Goal: Task Accomplishment & Management: Complete application form

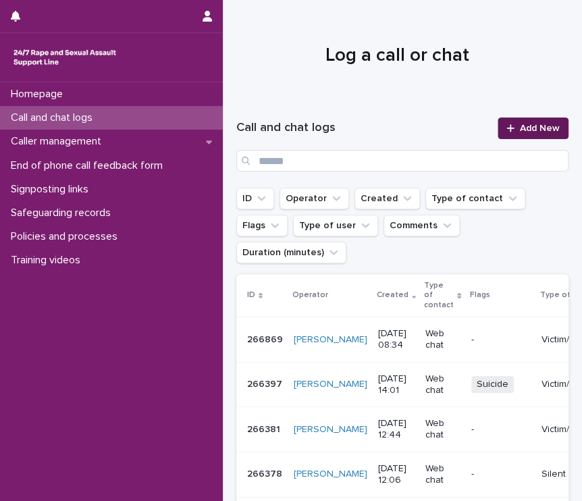
click at [538, 129] on span "Add New" at bounding box center [540, 128] width 40 height 9
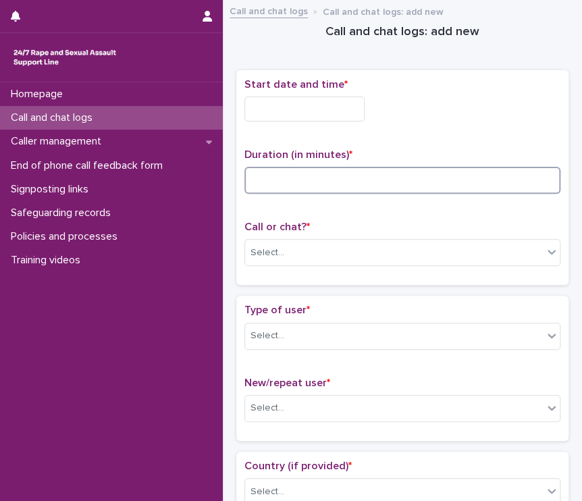
click at [274, 178] on input at bounding box center [403, 180] width 316 height 27
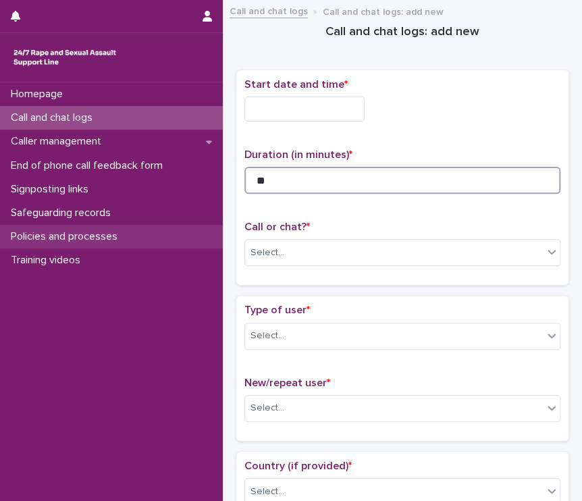
type input "**"
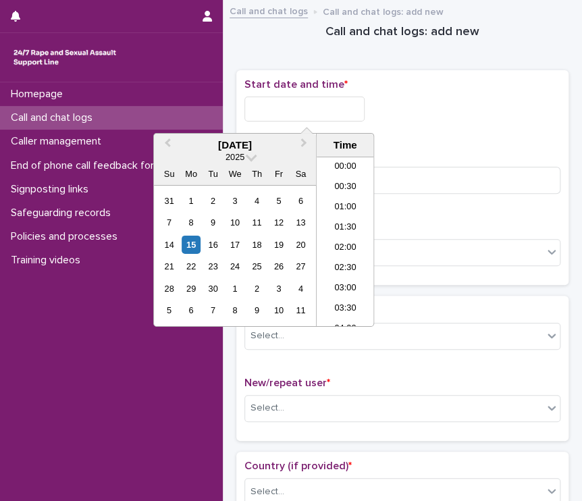
scroll to position [291, 0]
click at [253, 109] on input "text" at bounding box center [305, 109] width 120 height 25
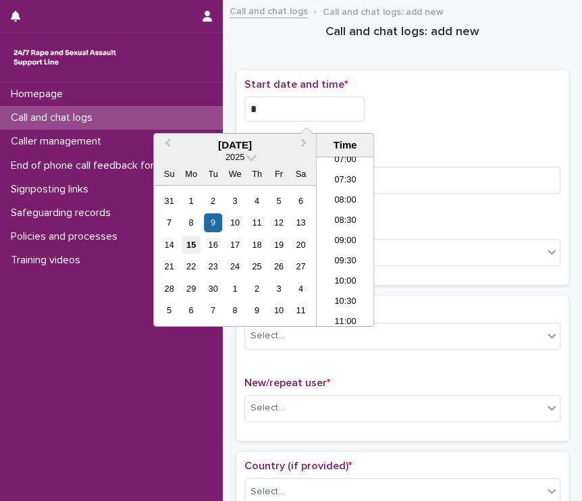
click at [195, 248] on div "15" at bounding box center [191, 245] width 18 height 18
click at [344, 238] on li "09:00" at bounding box center [345, 242] width 57 height 20
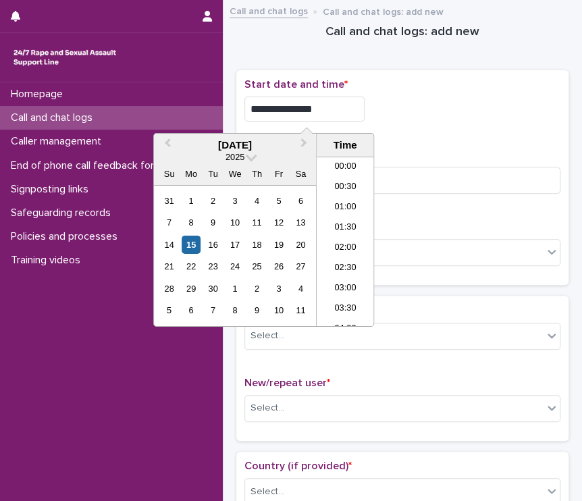
click at [325, 103] on input "**********" at bounding box center [305, 109] width 120 height 25
type input "**********"
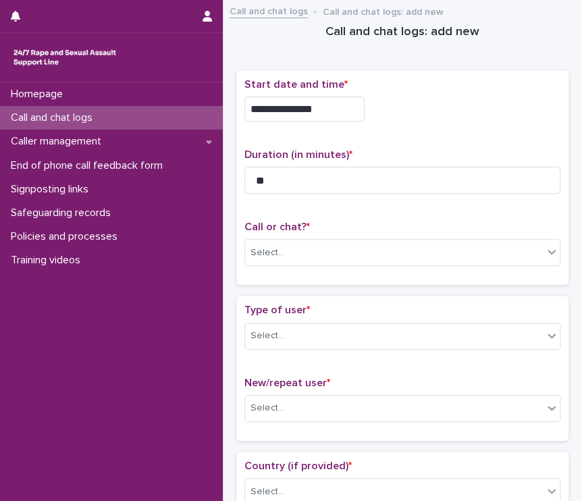
click at [416, 122] on div "**********" at bounding box center [403, 105] width 316 height 54
click at [276, 176] on input "**" at bounding box center [403, 180] width 316 height 27
type input "**"
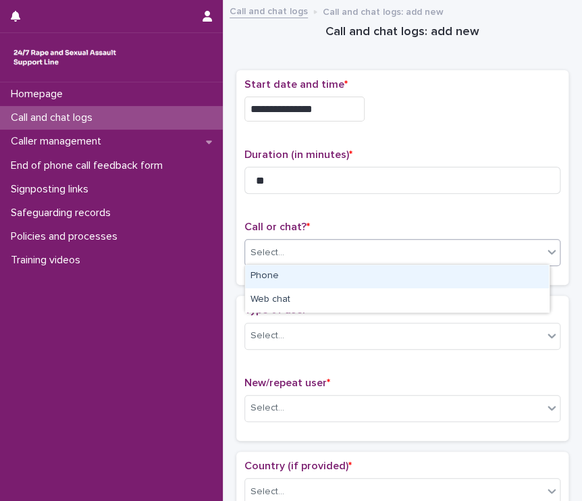
click at [347, 260] on div "Select..." at bounding box center [394, 253] width 298 height 22
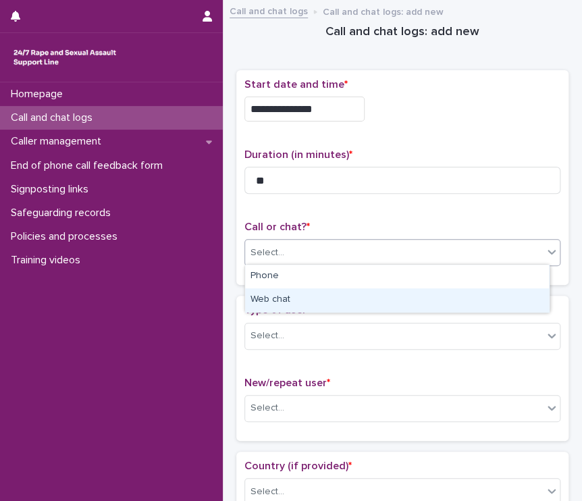
click at [327, 301] on div "Web chat" at bounding box center [397, 300] width 304 height 24
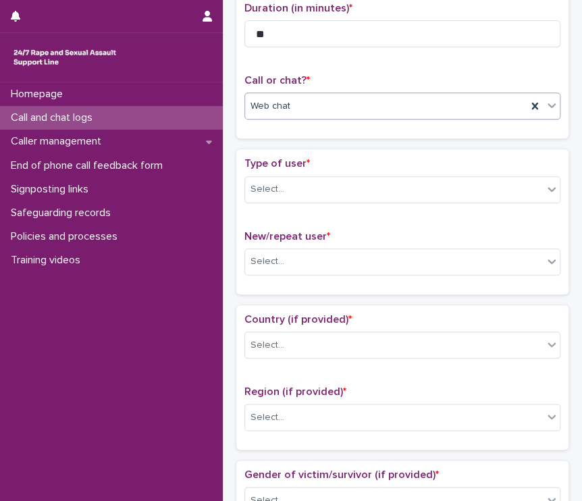
scroll to position [159, 0]
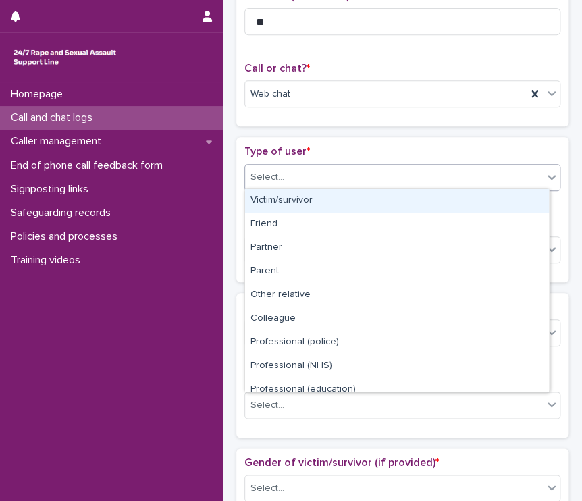
click at [344, 185] on div "Select..." at bounding box center [394, 177] width 298 height 22
click at [343, 202] on div "Victim/survivor" at bounding box center [397, 201] width 304 height 24
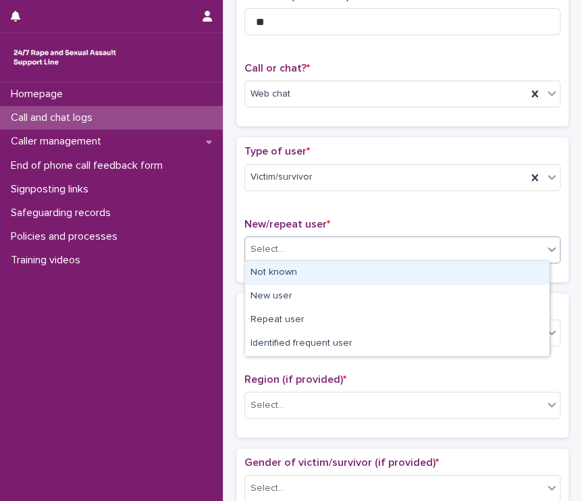
click at [376, 247] on div "Select..." at bounding box center [394, 249] width 298 height 22
click at [349, 268] on div "Not known" at bounding box center [397, 273] width 304 height 24
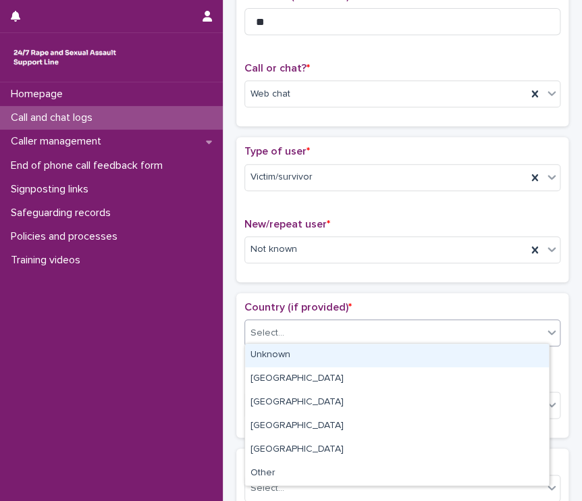
click at [341, 329] on div "Select..." at bounding box center [394, 333] width 298 height 22
click at [318, 355] on div "Unknown" at bounding box center [397, 356] width 304 height 24
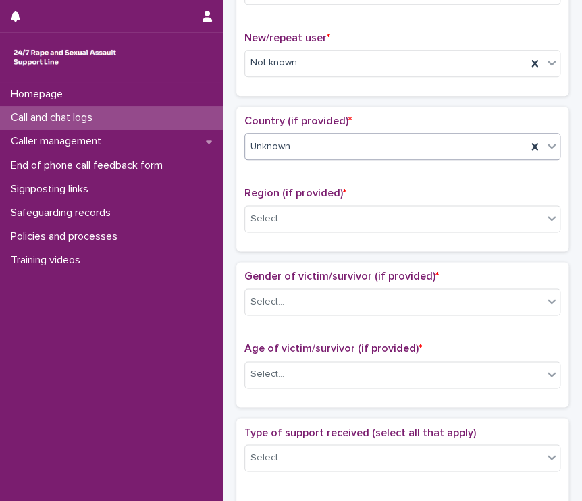
scroll to position [357, 0]
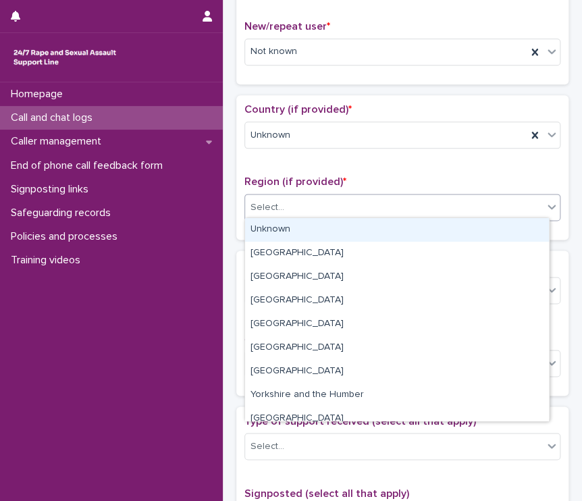
click at [398, 209] on div "Select..." at bounding box center [394, 208] width 298 height 22
click at [398, 230] on div "Unknown" at bounding box center [397, 230] width 304 height 24
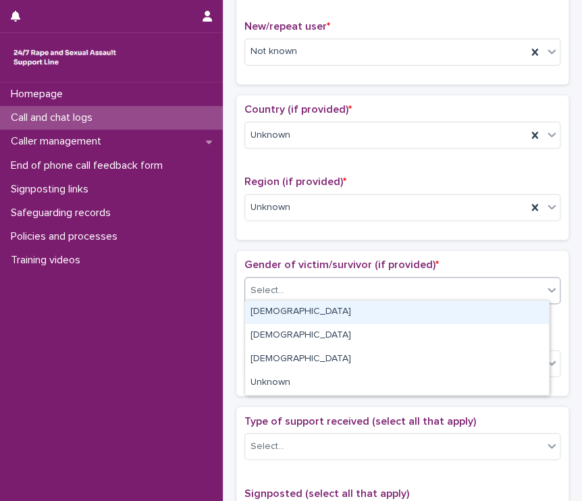
click at [409, 289] on div "Select..." at bounding box center [394, 291] width 298 height 22
click at [311, 316] on div "[DEMOGRAPHIC_DATA]" at bounding box center [397, 313] width 304 height 24
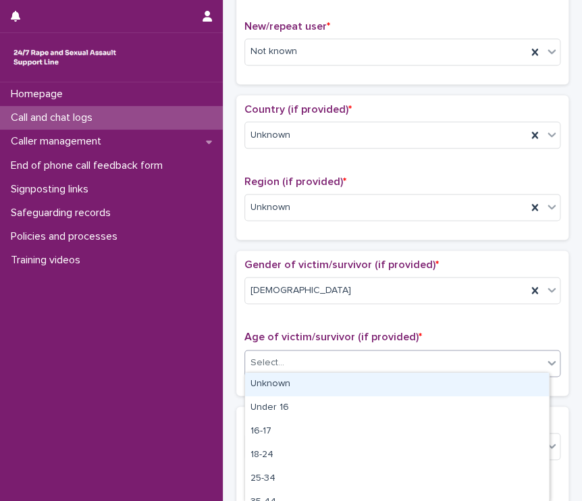
click at [346, 366] on div "Select..." at bounding box center [394, 363] width 298 height 22
click at [309, 390] on div "Unknown" at bounding box center [397, 385] width 304 height 24
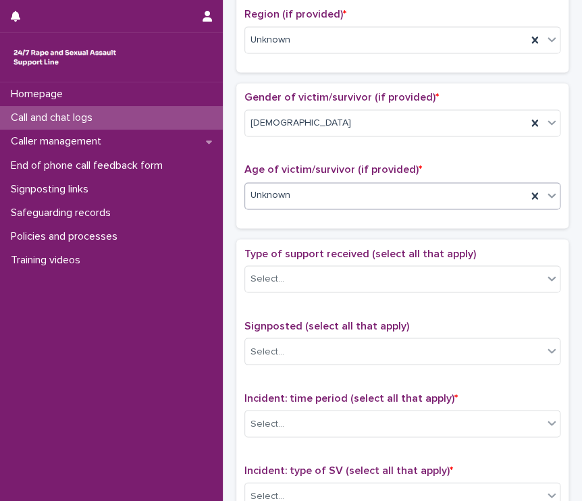
scroll to position [530, 0]
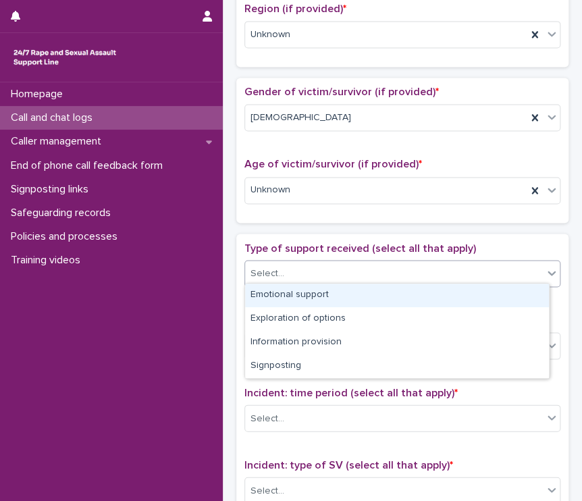
click at [298, 272] on div "Select..." at bounding box center [394, 273] width 298 height 22
click at [301, 296] on div "Emotional support" at bounding box center [397, 296] width 304 height 24
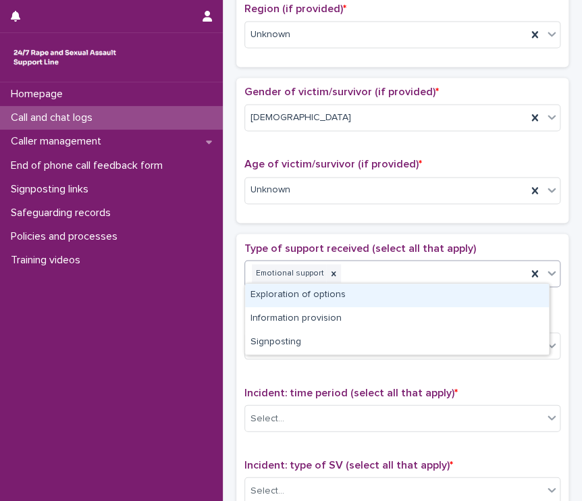
click at [395, 275] on div "Emotional support" at bounding box center [386, 273] width 282 height 24
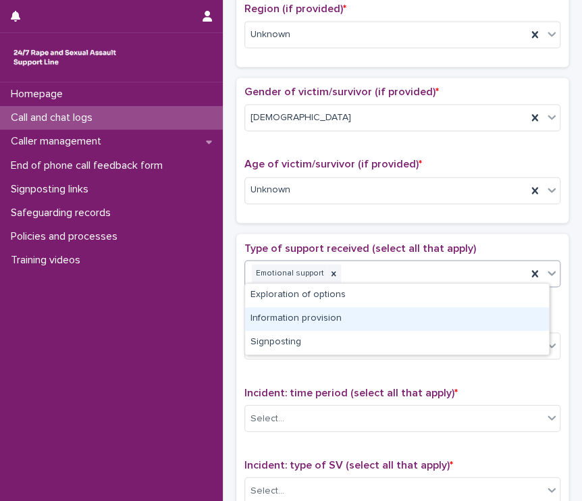
click at [347, 318] on div "Information provision" at bounding box center [397, 319] width 304 height 24
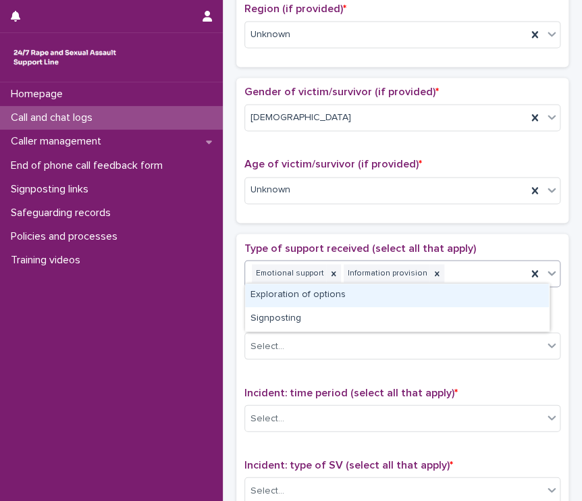
click at [476, 272] on div "Emotional support Information provision" at bounding box center [386, 273] width 282 height 24
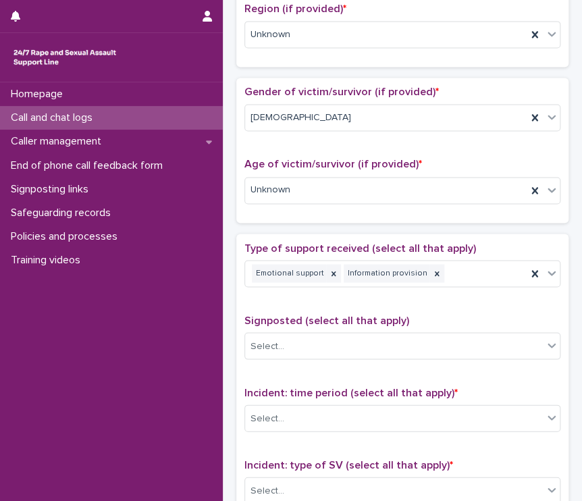
click at [190, 349] on div "Homepage Call and chat logs Caller management End of phone call feedback form S…" at bounding box center [111, 291] width 223 height 419
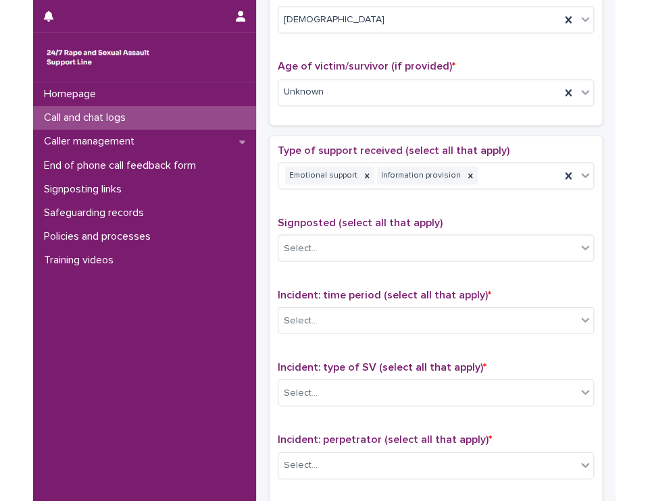
scroll to position [638, 0]
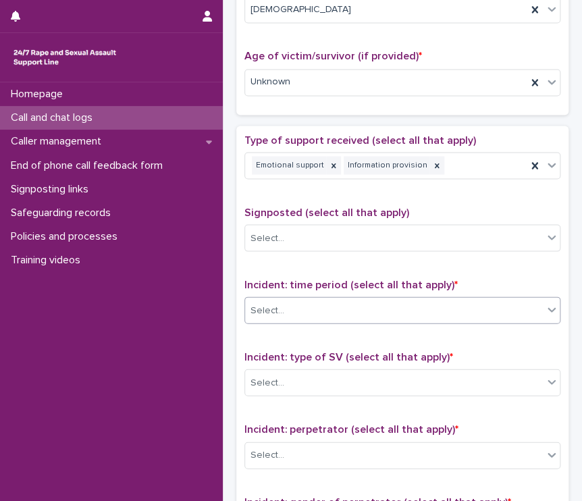
click at [360, 309] on div "Select..." at bounding box center [394, 310] width 298 height 22
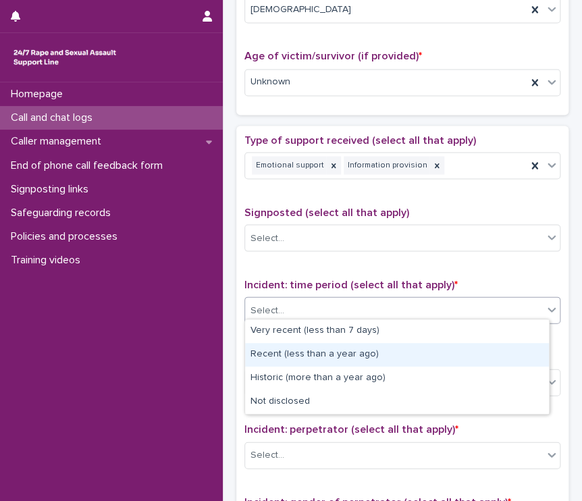
click at [266, 353] on div "Recent (less than a year ago)" at bounding box center [397, 355] width 304 height 24
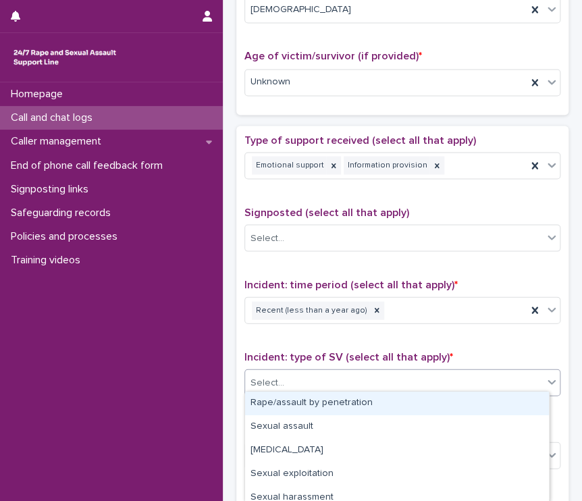
click at [291, 380] on div "Select..." at bounding box center [394, 383] width 298 height 22
click at [293, 403] on div "Rape/assault by penetration" at bounding box center [397, 404] width 304 height 24
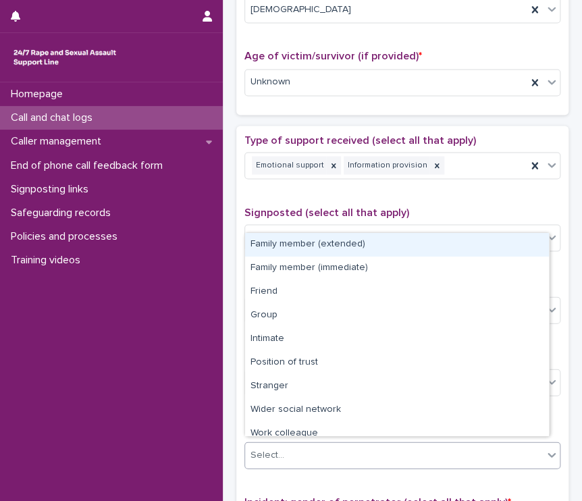
click at [363, 450] on div "Select..." at bounding box center [394, 455] width 298 height 22
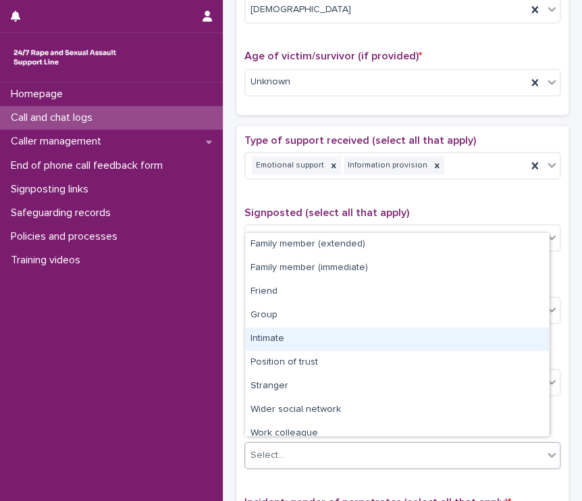
click at [282, 339] on div "Intimate" at bounding box center [397, 340] width 304 height 24
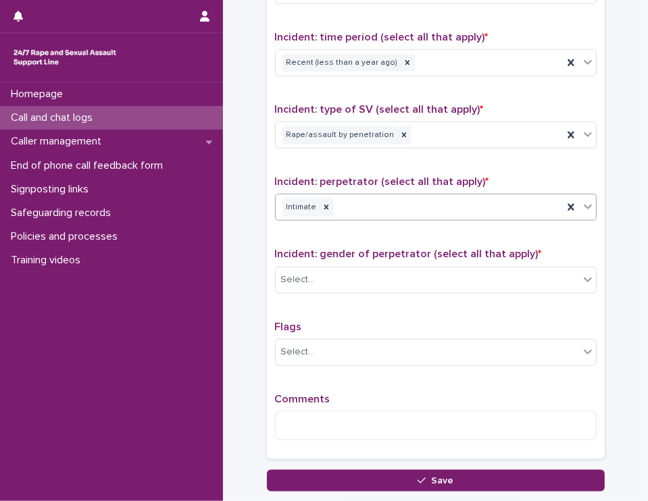
scroll to position [953, 0]
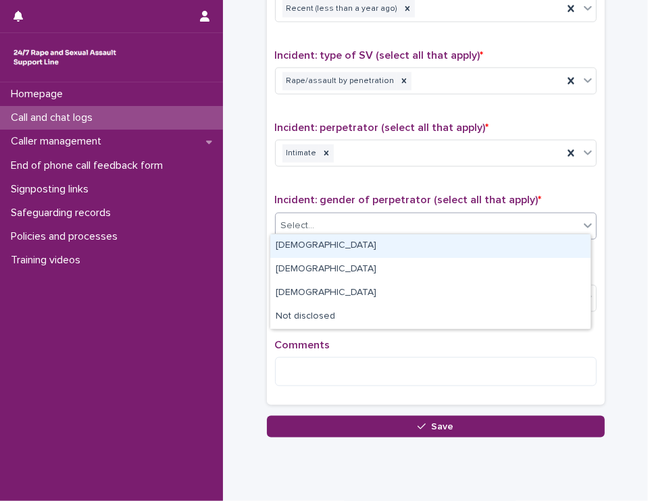
click at [378, 230] on div "Select..." at bounding box center [427, 226] width 303 height 22
click at [377, 245] on div "[DEMOGRAPHIC_DATA]" at bounding box center [430, 246] width 320 height 24
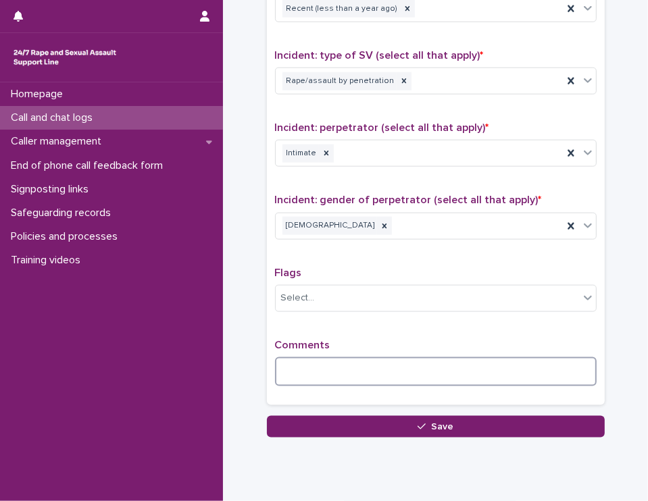
click at [291, 361] on textarea at bounding box center [436, 371] width 322 height 29
type textarea "*"
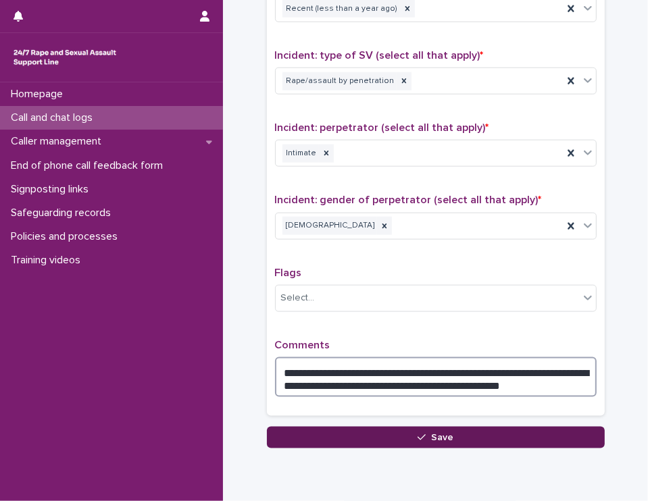
type textarea "**********"
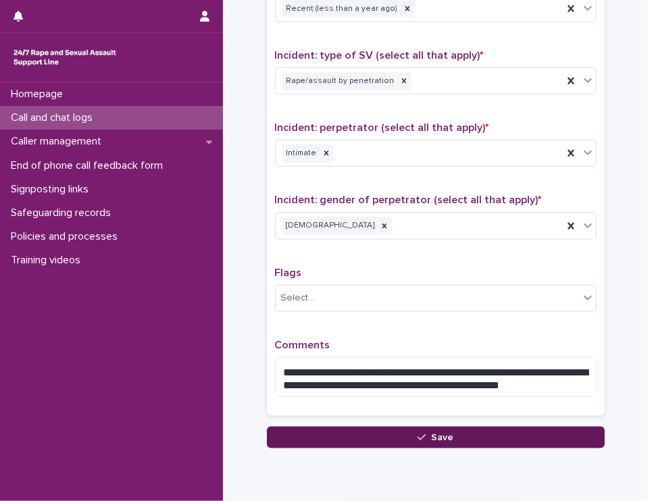
click at [391, 437] on button "Save" at bounding box center [436, 438] width 338 height 22
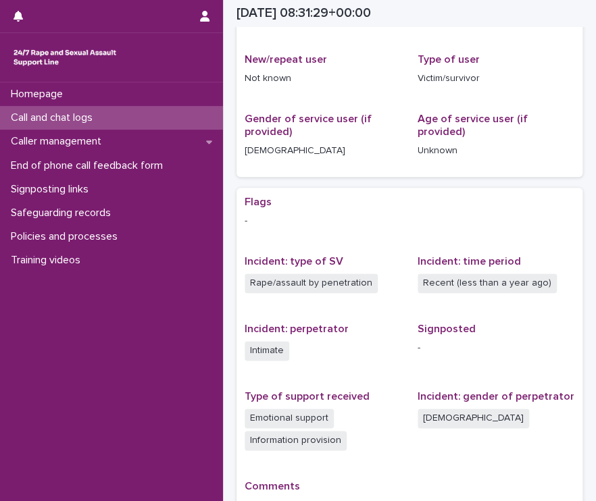
scroll to position [293, 0]
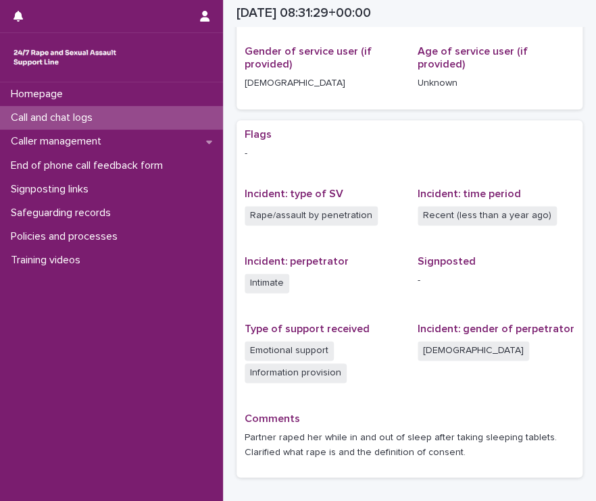
click at [56, 120] on p "Call and chat logs" at bounding box center [54, 117] width 98 height 13
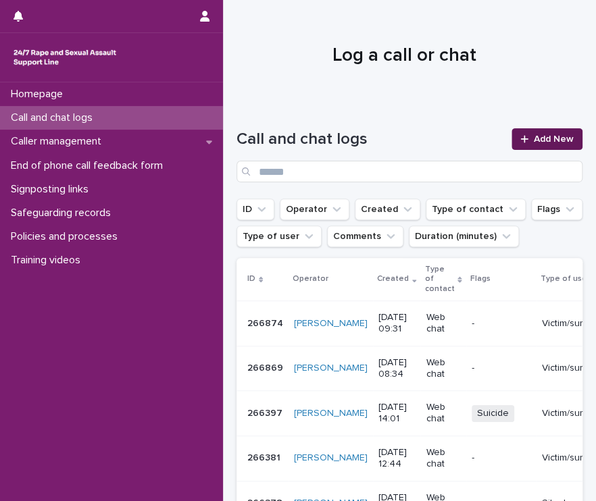
click at [518, 145] on link "Add New" at bounding box center [546, 139] width 71 height 22
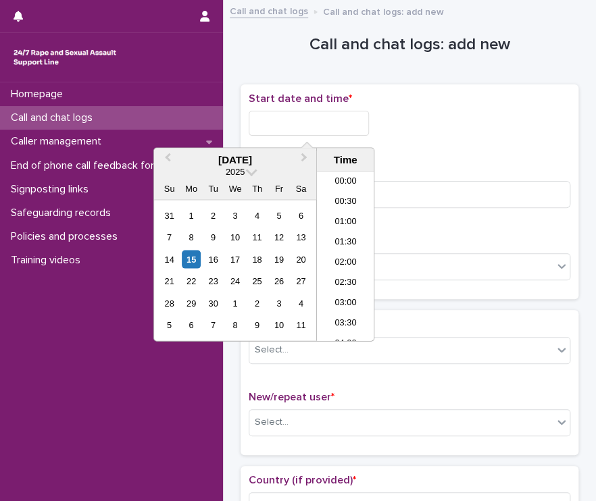
click at [342, 120] on input "text" at bounding box center [309, 123] width 120 height 25
click at [188, 259] on div "15" at bounding box center [191, 259] width 18 height 18
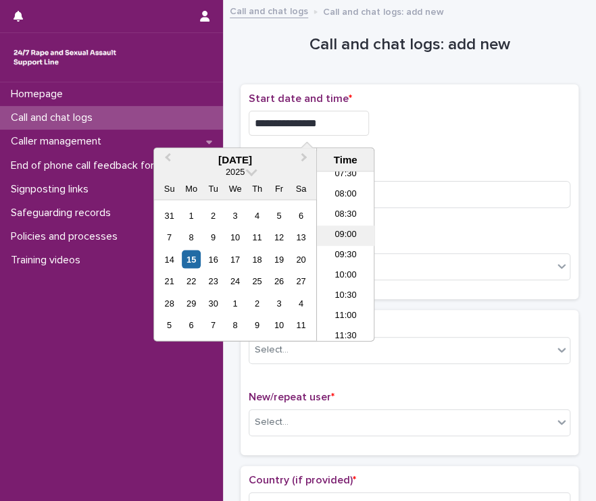
click at [341, 238] on li "09:00" at bounding box center [345, 236] width 57 height 20
click at [328, 120] on input "**********" at bounding box center [309, 123] width 120 height 25
type input "**********"
click at [471, 139] on div "**********" at bounding box center [410, 120] width 322 height 54
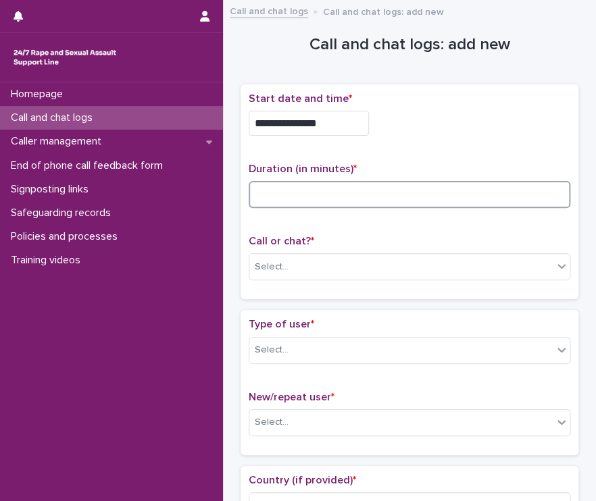
click at [306, 189] on input at bounding box center [410, 194] width 322 height 27
type input "*"
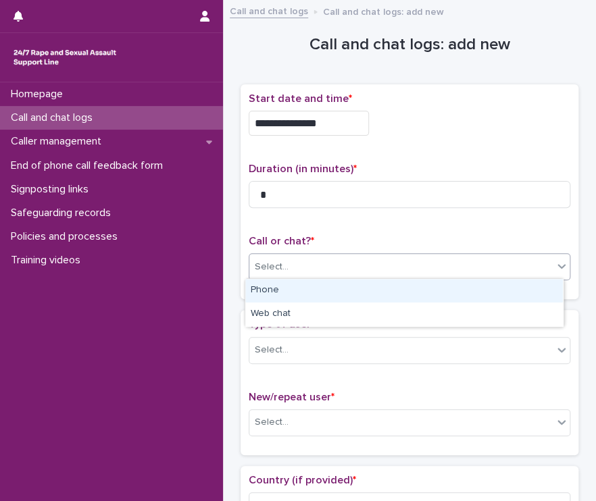
click at [324, 264] on div "Select..." at bounding box center [400, 267] width 303 height 22
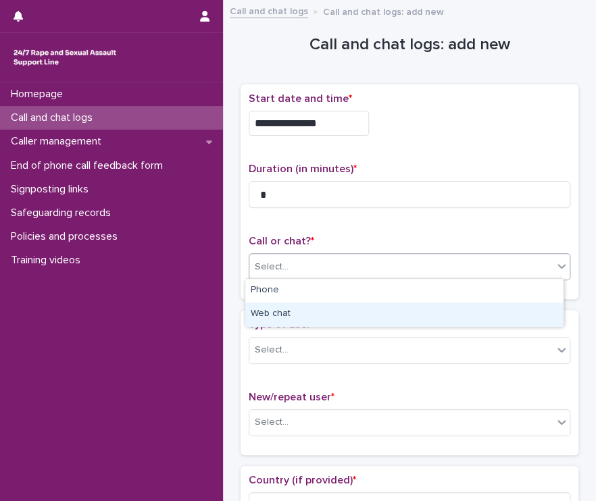
click at [304, 311] on div "Web chat" at bounding box center [404, 315] width 318 height 24
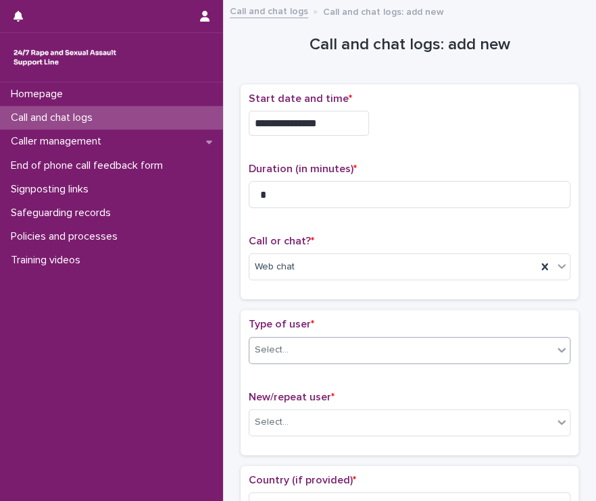
click at [301, 348] on div "Select..." at bounding box center [400, 350] width 303 height 22
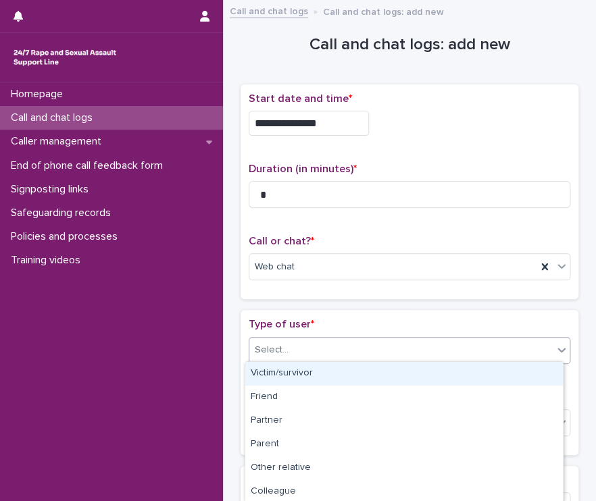
click at [295, 372] on div "Victim/survivor" at bounding box center [404, 374] width 318 height 24
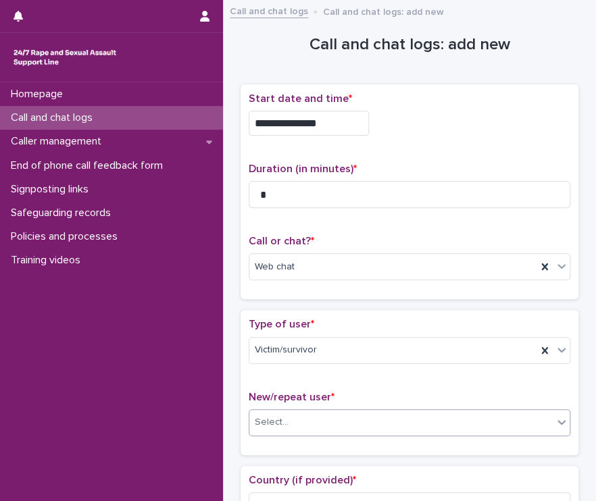
click at [393, 420] on div "Select..." at bounding box center [400, 422] width 303 height 22
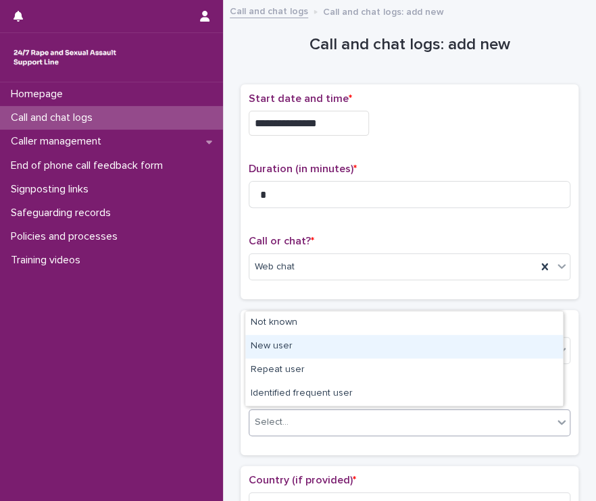
click at [306, 349] on div "New user" at bounding box center [404, 347] width 318 height 24
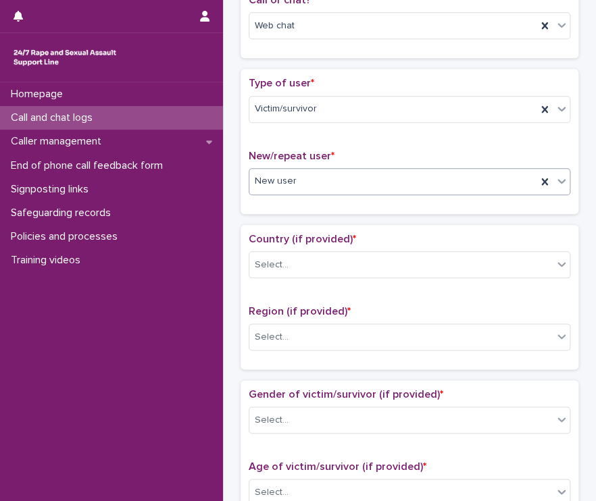
scroll to position [278, 0]
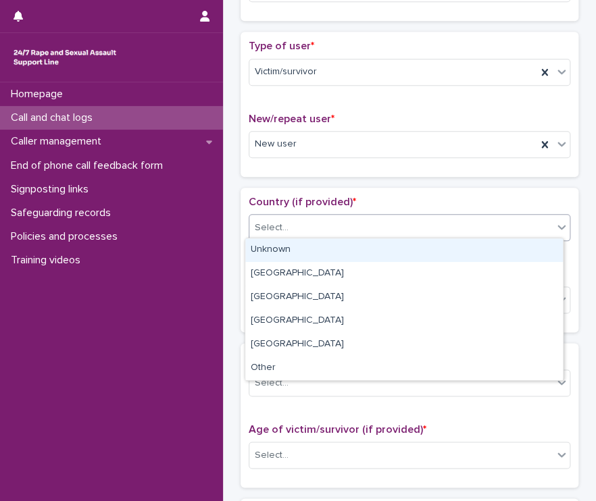
click at [319, 230] on div "Select..." at bounding box center [400, 228] width 303 height 22
click at [313, 255] on div "Unknown" at bounding box center [404, 250] width 318 height 24
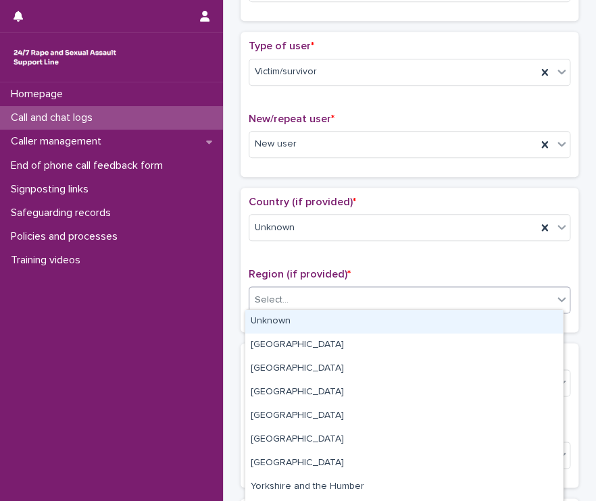
click at [332, 305] on div "Select..." at bounding box center [400, 300] width 303 height 22
click at [322, 325] on div "Unknown" at bounding box center [404, 322] width 318 height 24
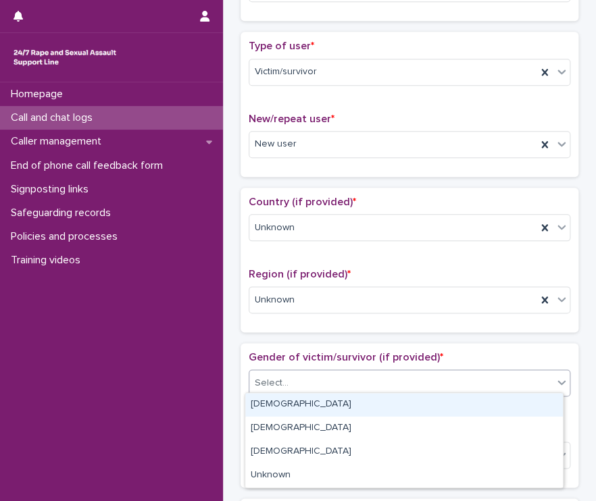
click at [338, 384] on div "Select..." at bounding box center [400, 383] width 303 height 22
click at [316, 409] on div "[DEMOGRAPHIC_DATA]" at bounding box center [404, 405] width 318 height 24
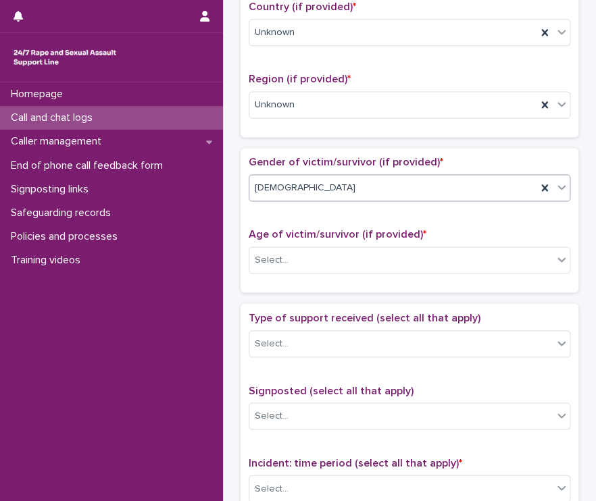
scroll to position [495, 0]
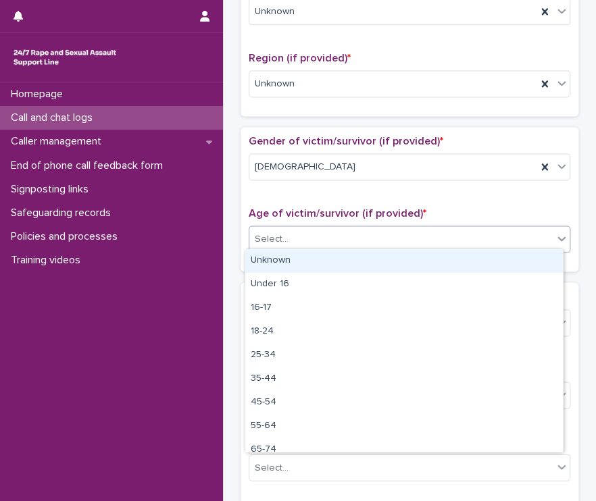
click at [339, 231] on div "Select..." at bounding box center [400, 239] width 303 height 22
click at [318, 263] on div "Unknown" at bounding box center [404, 261] width 318 height 24
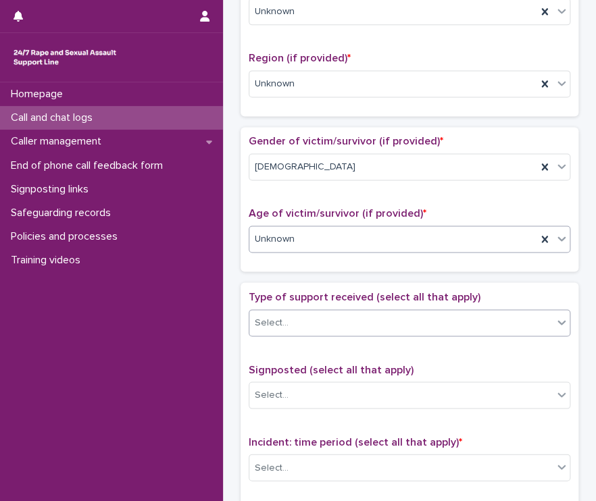
click at [343, 328] on div "Select..." at bounding box center [400, 322] width 303 height 22
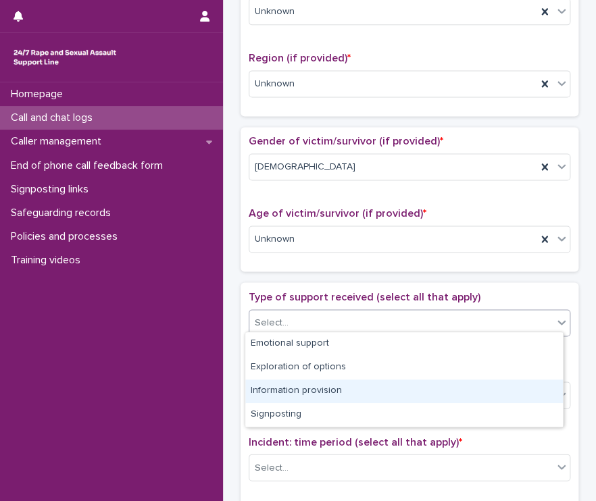
drag, startPoint x: 326, startPoint y: 378, endPoint x: 326, endPoint y: 390, distance: 11.5
click at [326, 390] on div "Information provision" at bounding box center [404, 392] width 318 height 24
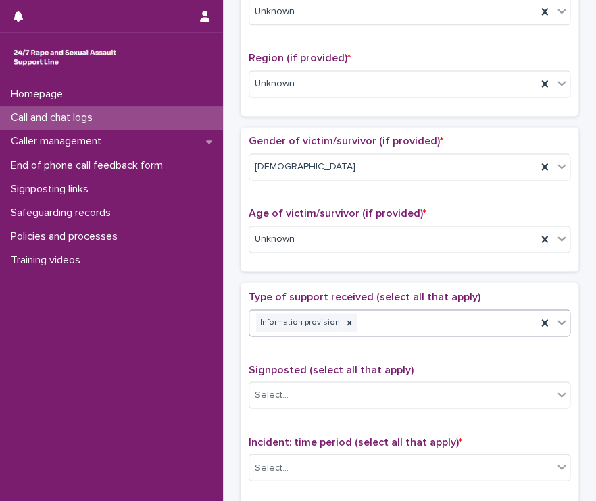
click at [409, 322] on div "Information provision" at bounding box center [392, 323] width 287 height 24
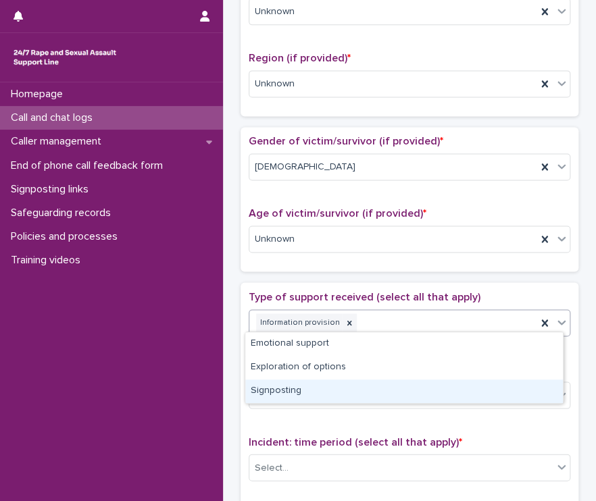
click at [322, 388] on div "Signposting" at bounding box center [404, 392] width 318 height 24
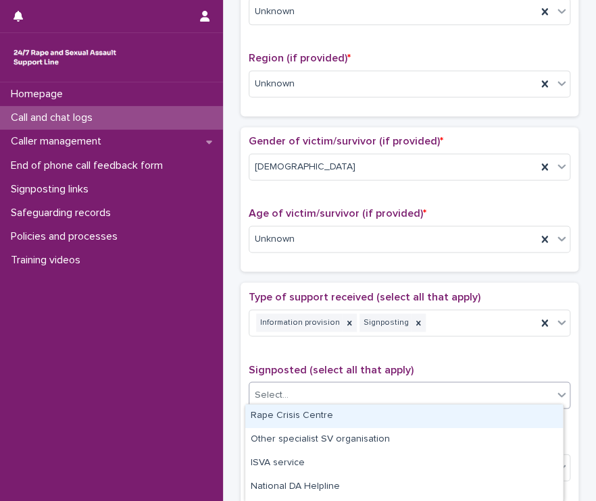
click at [338, 398] on div "Select..." at bounding box center [400, 395] width 303 height 22
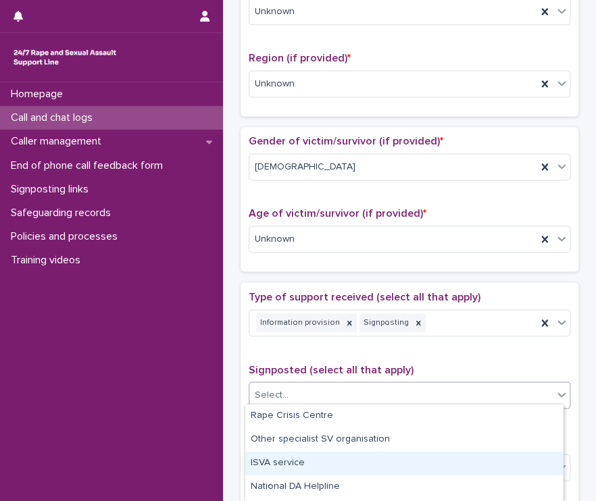
click at [315, 468] on div "ISVA service" at bounding box center [404, 464] width 318 height 24
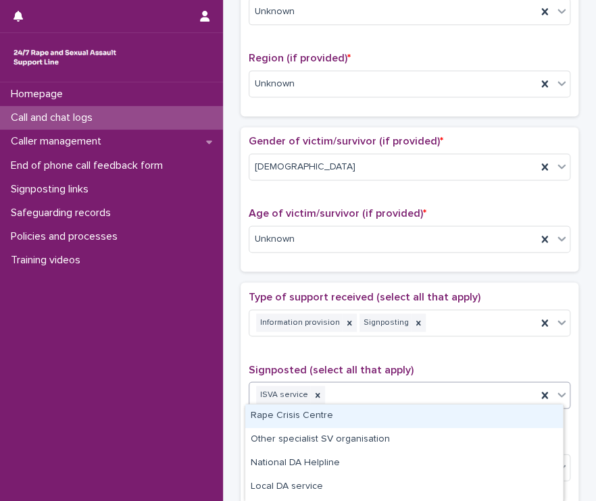
click at [436, 386] on div "ISVA service" at bounding box center [392, 395] width 287 height 24
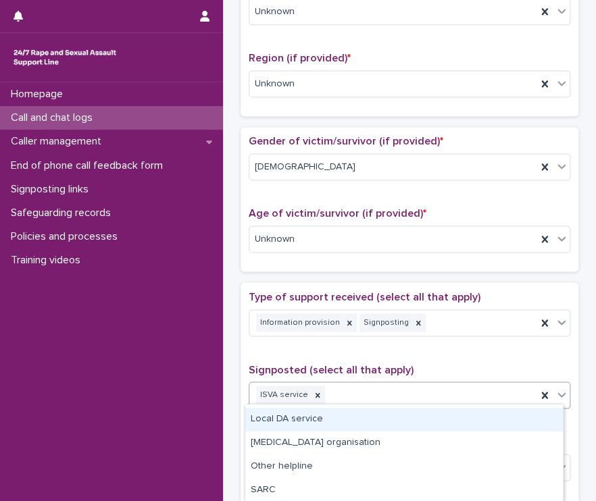
scroll to position [81, 0]
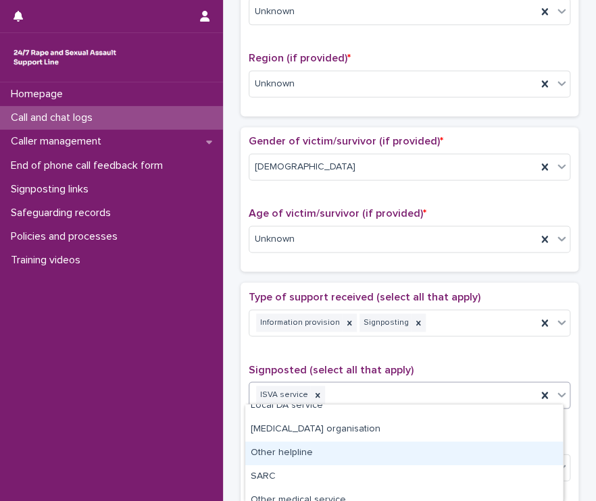
click at [322, 456] on div "Other helpline" at bounding box center [404, 454] width 318 height 24
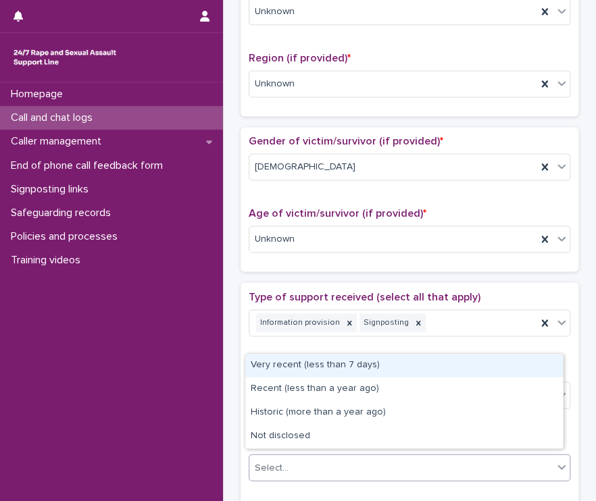
click at [311, 470] on div "Select..." at bounding box center [400, 468] width 303 height 22
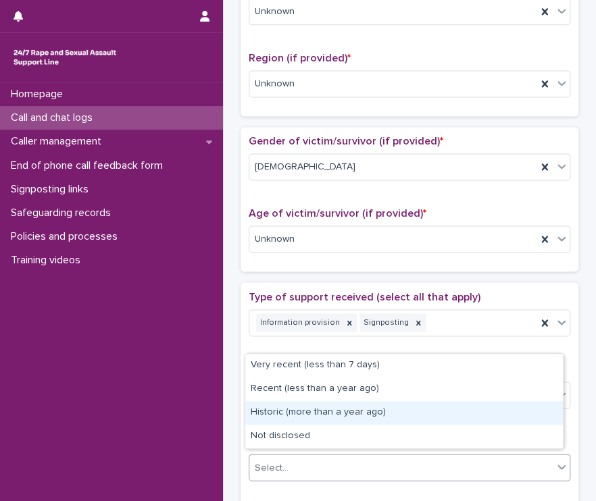
click at [349, 414] on div "Historic (more than a year ago)" at bounding box center [404, 413] width 318 height 24
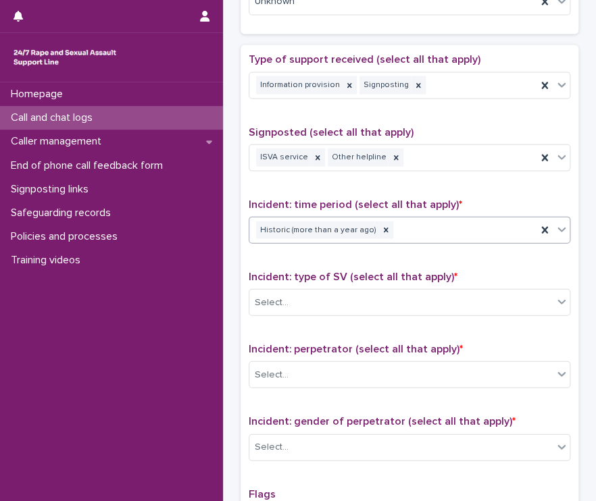
scroll to position [781, 0]
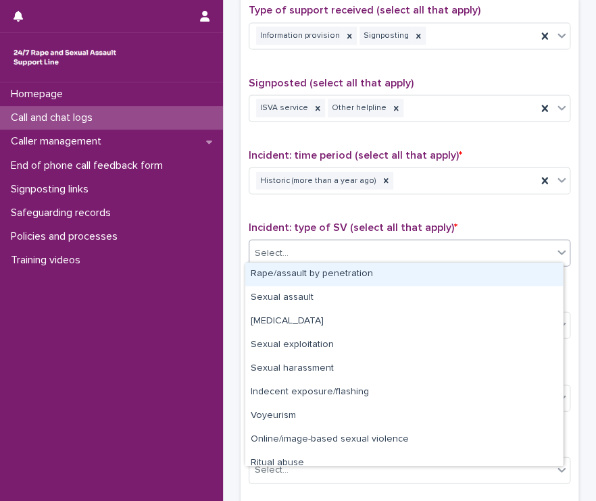
click at [403, 243] on div "Select..." at bounding box center [400, 254] width 303 height 22
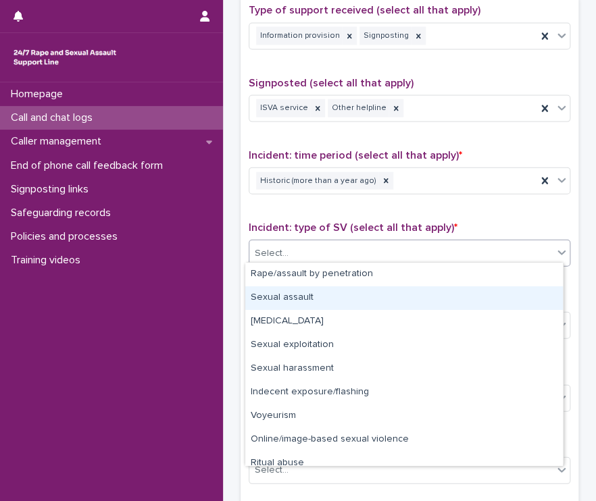
click at [357, 303] on div "Sexual assault" at bounding box center [404, 298] width 318 height 24
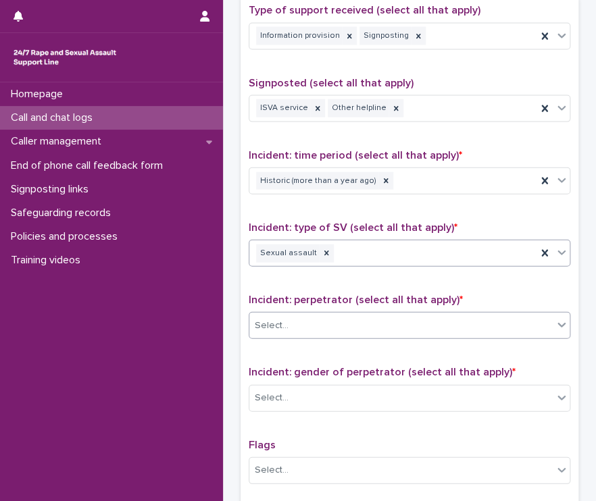
click at [393, 330] on div "Select..." at bounding box center [400, 326] width 303 height 22
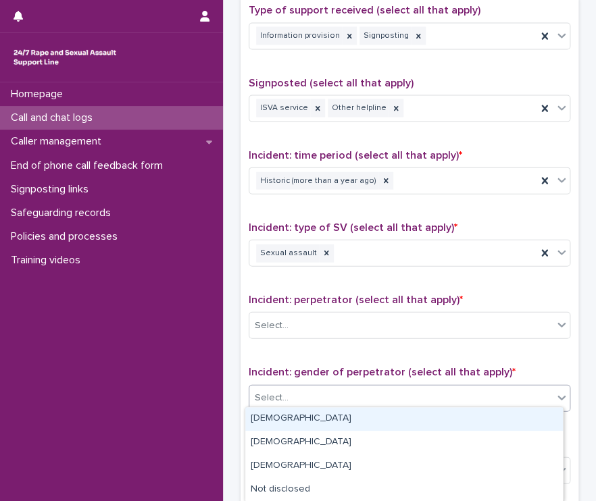
click at [363, 401] on div "Select..." at bounding box center [400, 398] width 303 height 22
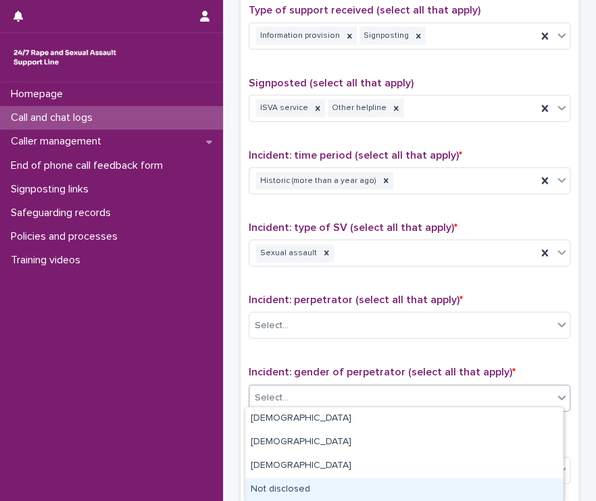
click at [347, 490] on div "Not disclosed" at bounding box center [404, 490] width 318 height 24
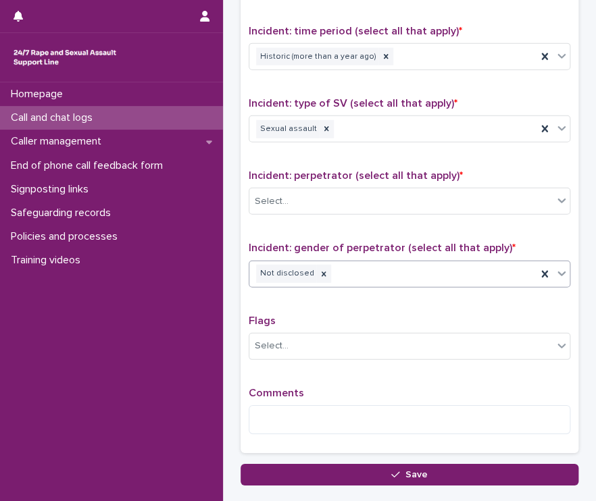
scroll to position [989, 0]
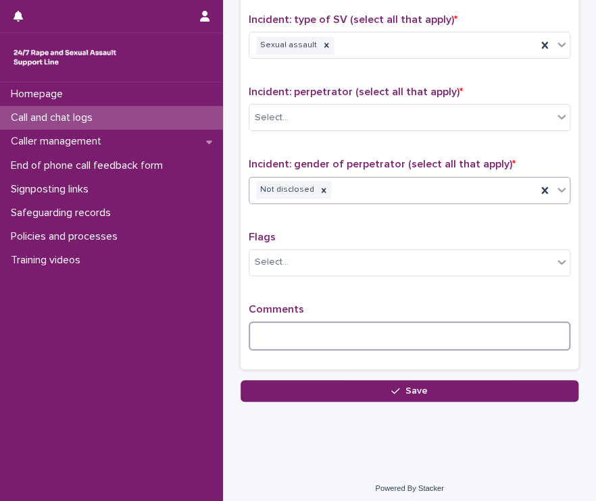
click at [259, 330] on textarea at bounding box center [410, 336] width 322 height 29
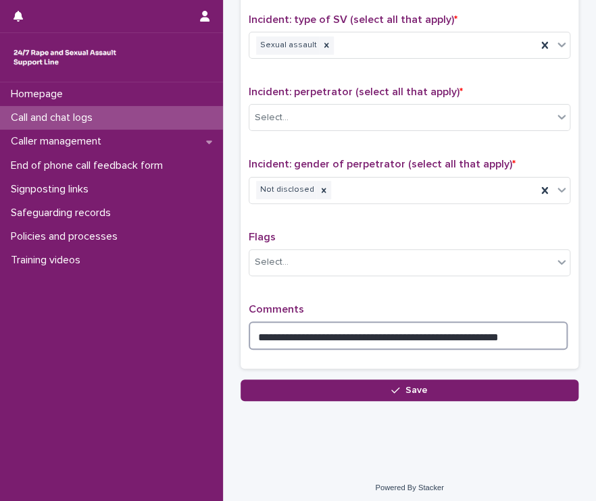
click at [497, 330] on textarea "**********" at bounding box center [408, 336] width 319 height 29
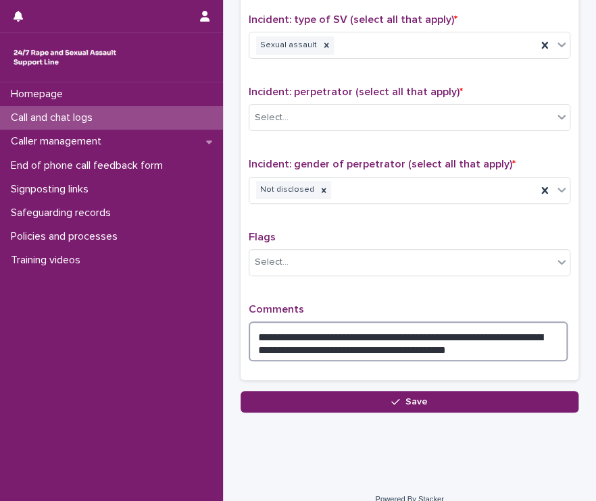
click at [537, 330] on textarea "**********" at bounding box center [408, 342] width 319 height 41
click at [270, 341] on textarea "**********" at bounding box center [408, 342] width 319 height 41
drag, startPoint x: 271, startPoint y: 344, endPoint x: 471, endPoint y: 335, distance: 200.2
click at [557, 328] on textarea "**********" at bounding box center [408, 342] width 319 height 41
drag, startPoint x: 557, startPoint y: 328, endPoint x: 595, endPoint y: 330, distance: 37.9
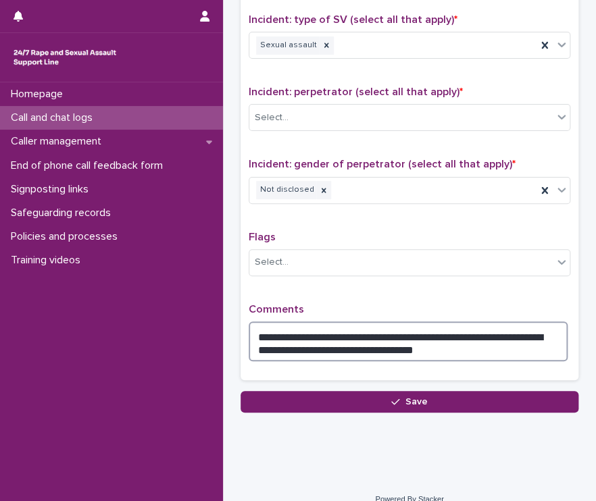
click at [582, 330] on html "**********" at bounding box center [298, 250] width 596 height 501
click at [433, 338] on textarea "**********" at bounding box center [408, 342] width 319 height 41
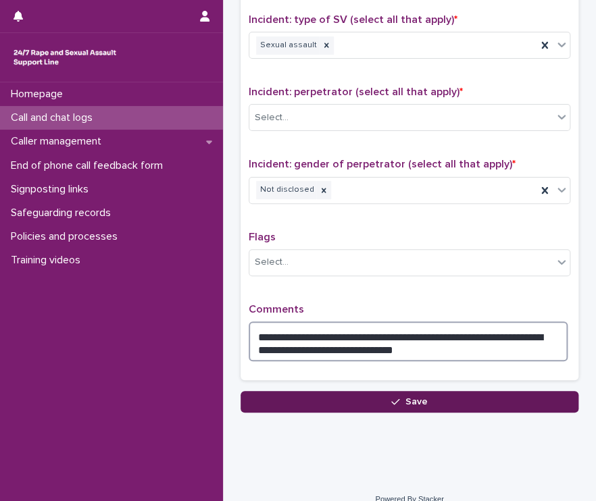
type textarea "**********"
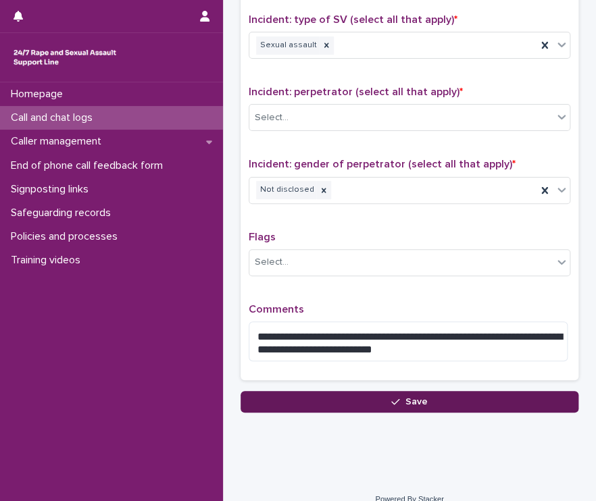
click at [328, 397] on button "Save" at bounding box center [410, 402] width 338 height 22
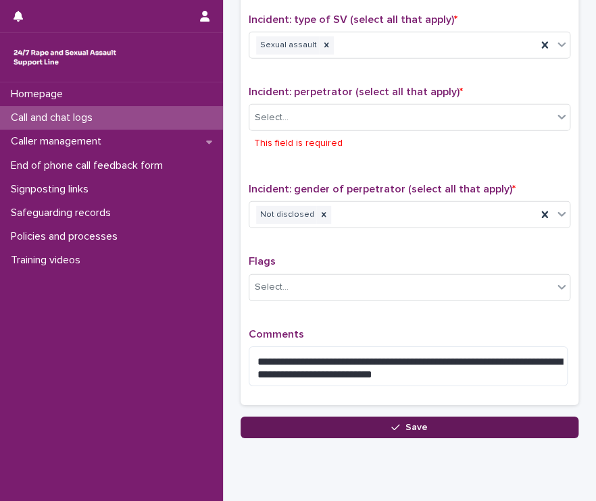
scroll to position [1026, 0]
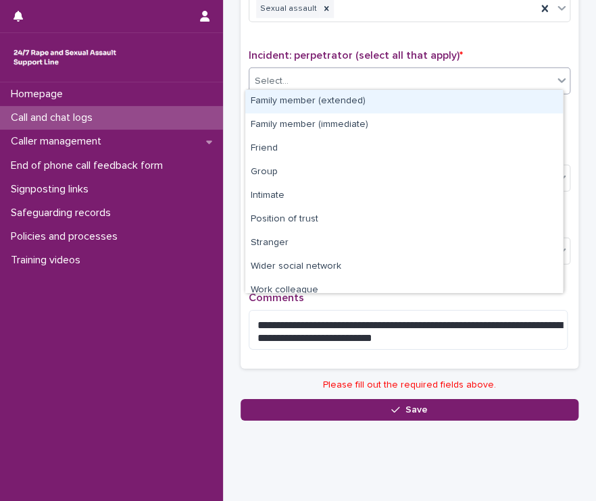
click at [311, 83] on div "Select..." at bounding box center [400, 81] width 303 height 22
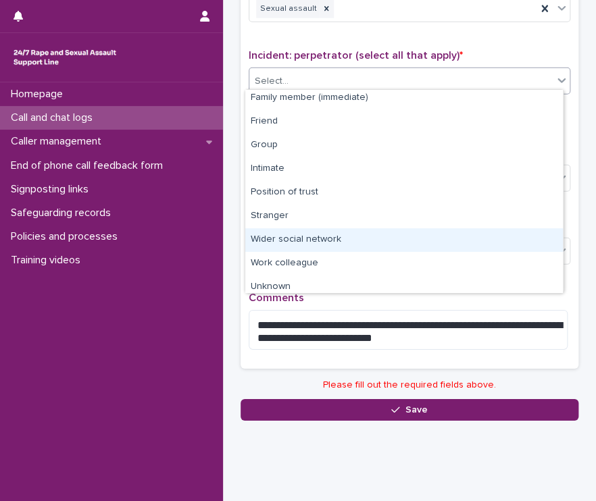
scroll to position [57, 0]
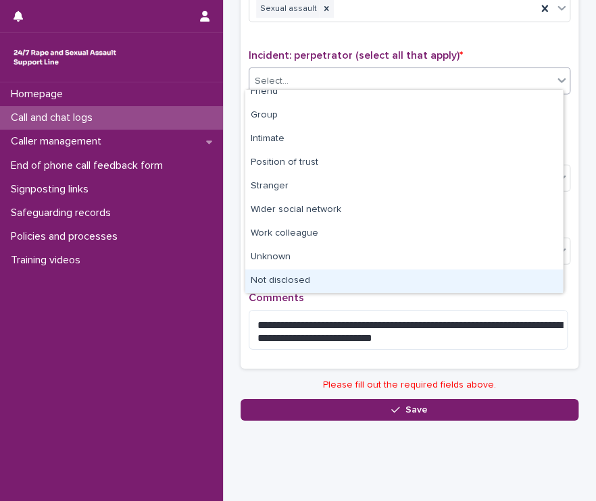
click at [295, 282] on div "Not disclosed" at bounding box center [404, 282] width 318 height 24
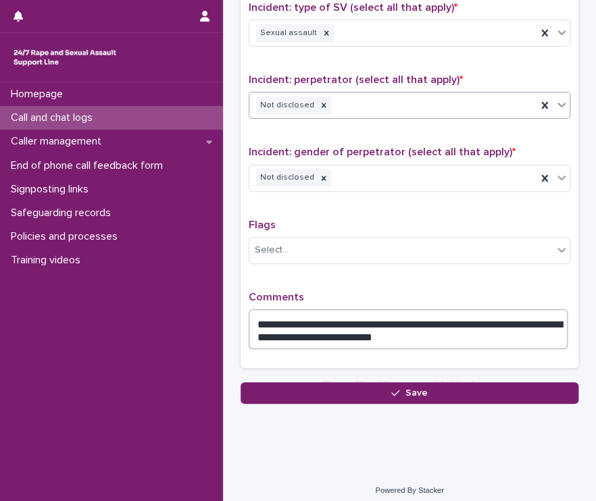
scroll to position [1001, 0]
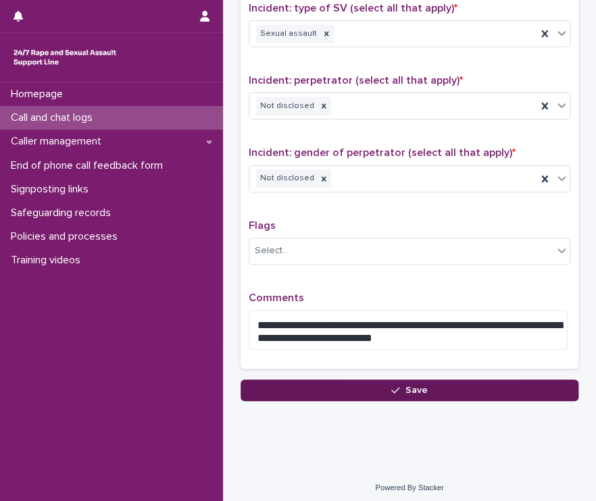
click at [316, 391] on button "Save" at bounding box center [410, 391] width 338 height 22
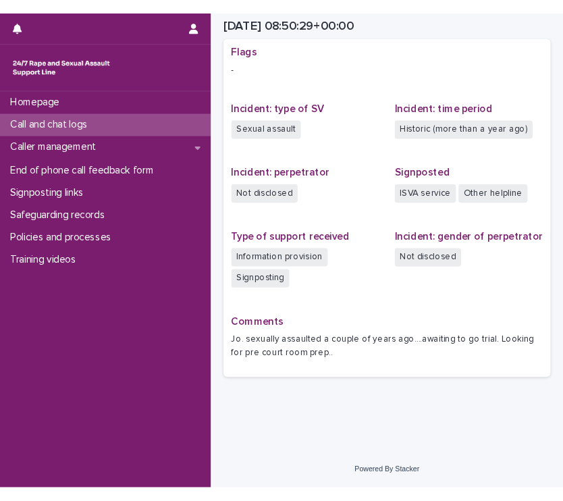
scroll to position [386, 0]
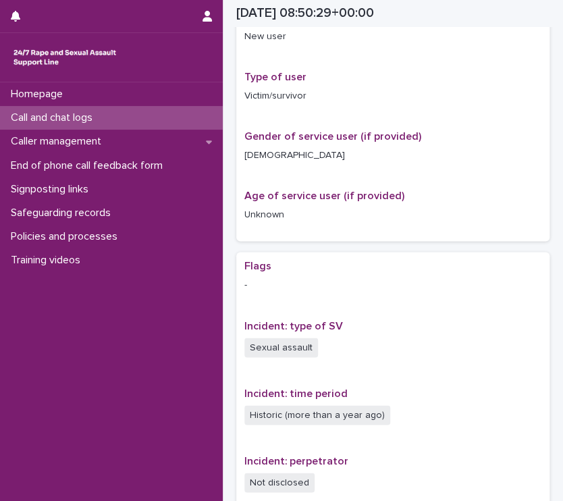
click at [81, 121] on p "Call and chat logs" at bounding box center [54, 117] width 98 height 13
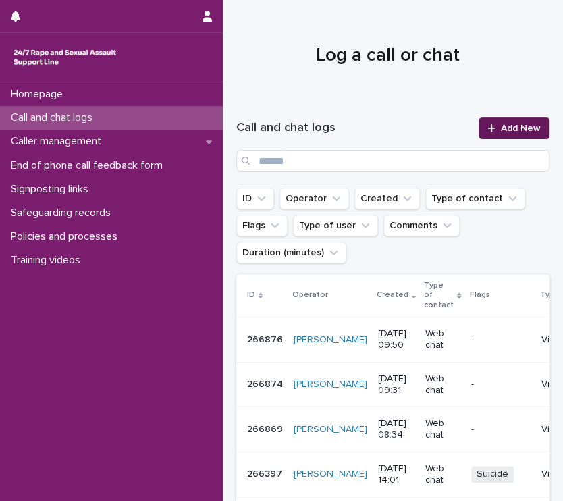
click at [488, 131] on icon at bounding box center [491, 127] width 7 height 7
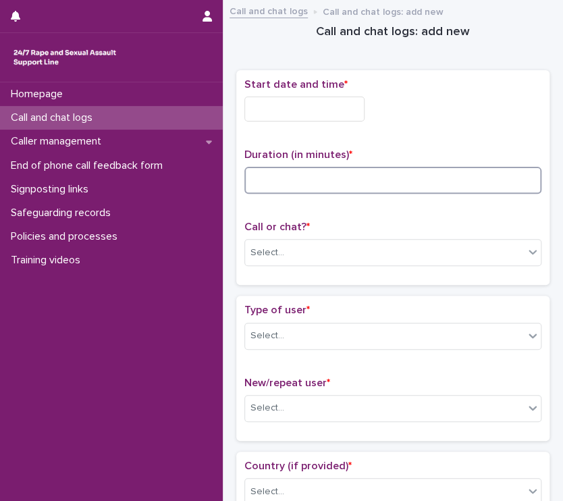
click at [299, 180] on input at bounding box center [393, 180] width 297 height 27
type input "**"
click at [412, 118] on div at bounding box center [393, 109] width 297 height 25
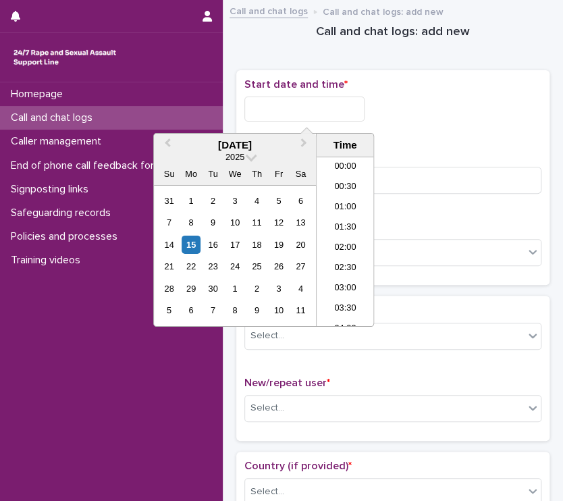
click at [299, 111] on input "text" at bounding box center [305, 109] width 120 height 25
click at [192, 244] on div "15" at bounding box center [191, 245] width 18 height 18
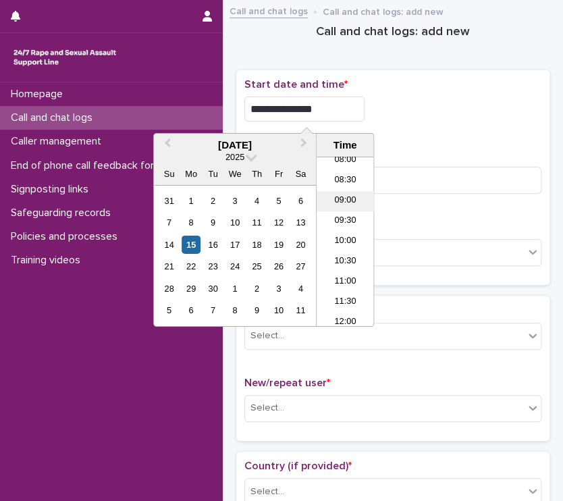
click at [352, 200] on li "09:00" at bounding box center [345, 201] width 57 height 20
click at [331, 108] on input "**********" at bounding box center [305, 109] width 120 height 25
click at [329, 109] on input "**********" at bounding box center [305, 109] width 120 height 25
type input "**********"
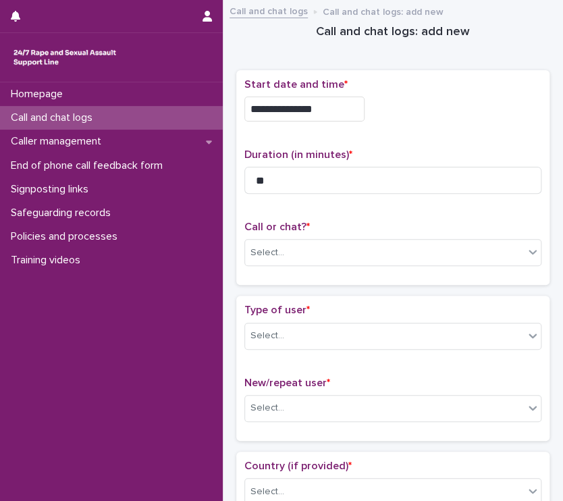
click at [422, 111] on div "**********" at bounding box center [393, 109] width 297 height 25
click at [295, 255] on div "Select..." at bounding box center [384, 253] width 279 height 22
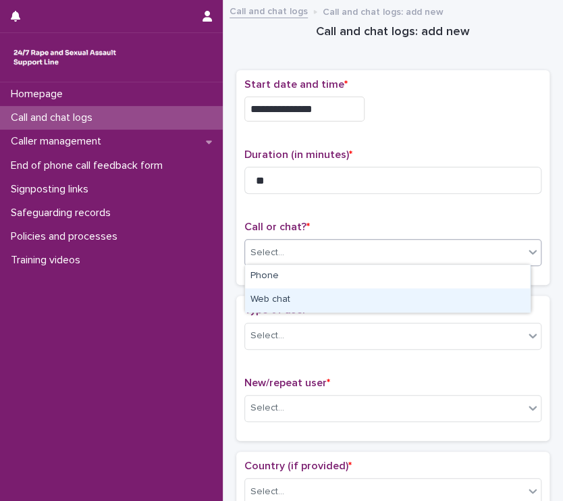
click at [293, 299] on div "Web chat" at bounding box center [387, 300] width 285 height 24
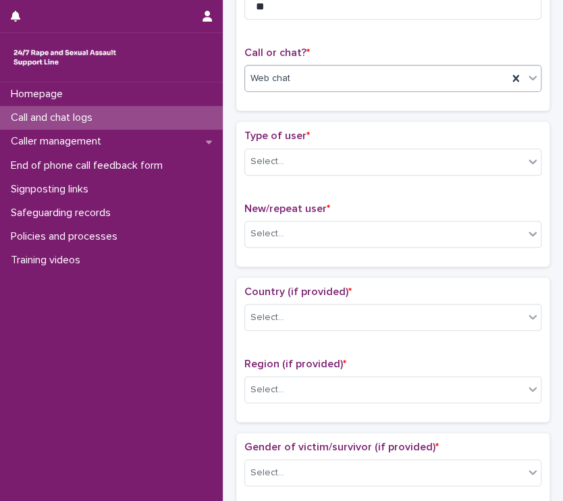
scroll to position [184, 0]
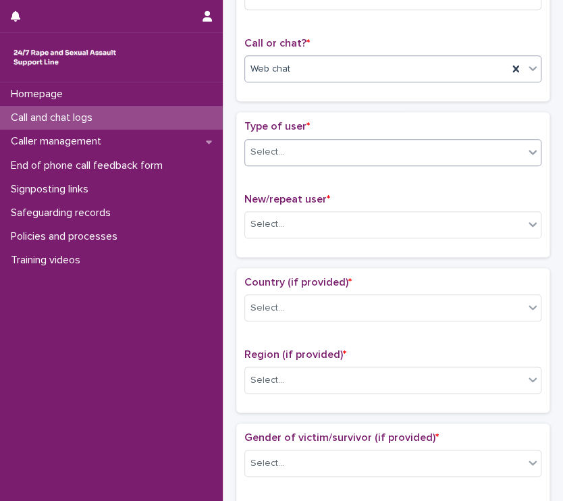
click at [311, 147] on div "Select..." at bounding box center [384, 152] width 279 height 22
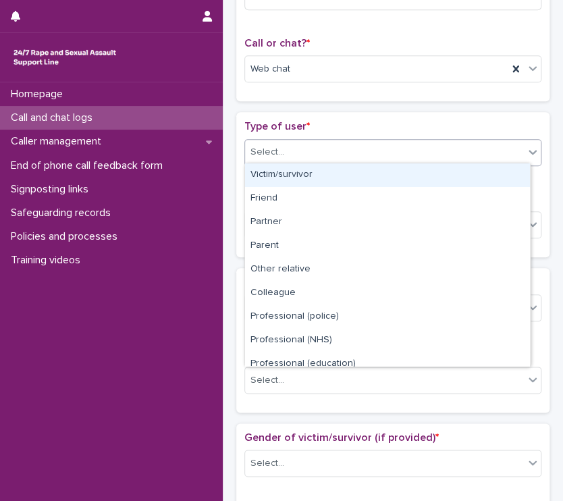
click at [316, 174] on div "Victim/survivor" at bounding box center [387, 175] width 285 height 24
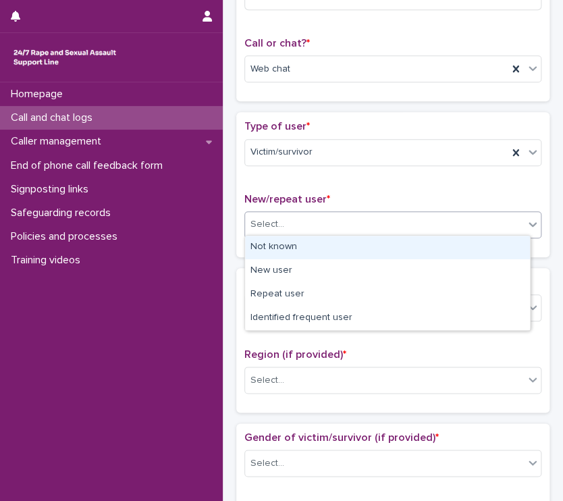
click at [336, 228] on div "Select..." at bounding box center [384, 224] width 279 height 22
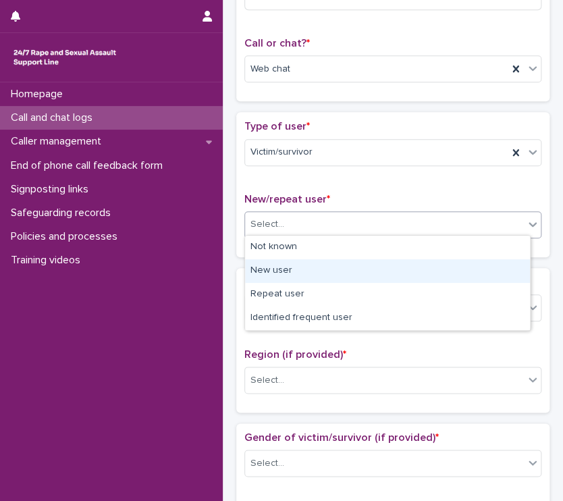
click at [290, 278] on div "New user" at bounding box center [387, 271] width 285 height 24
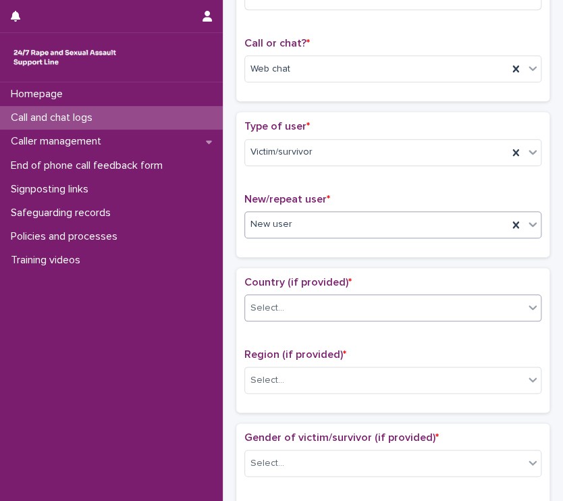
click at [325, 305] on div "Select..." at bounding box center [384, 308] width 279 height 22
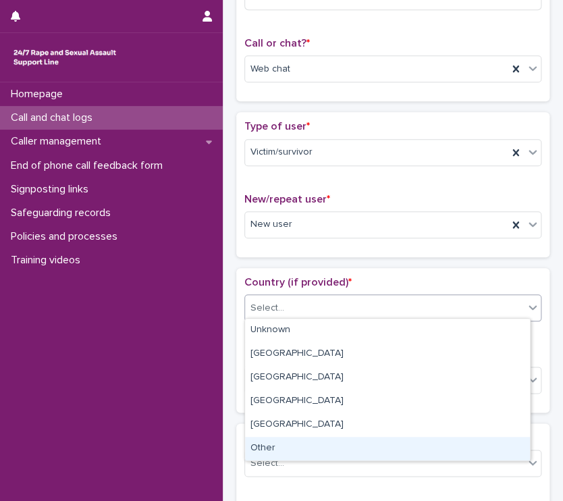
click at [277, 450] on div "Other" at bounding box center [387, 449] width 285 height 24
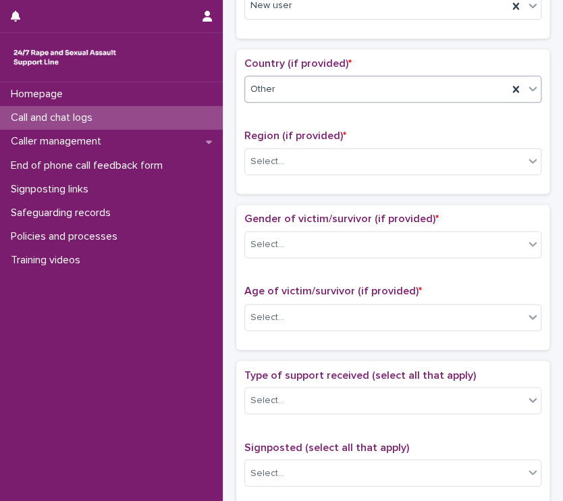
scroll to position [416, 0]
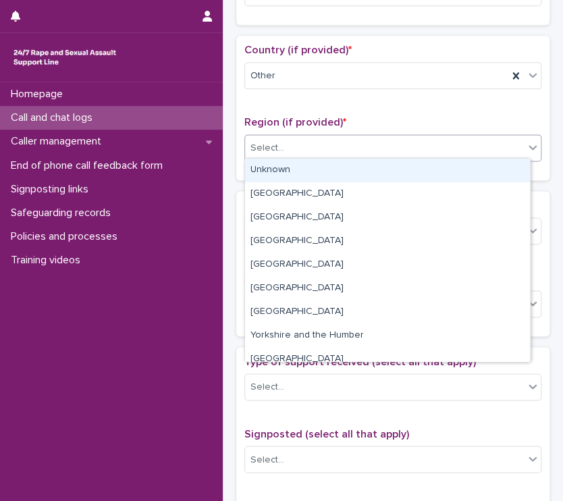
click at [348, 145] on div "Select..." at bounding box center [384, 148] width 279 height 22
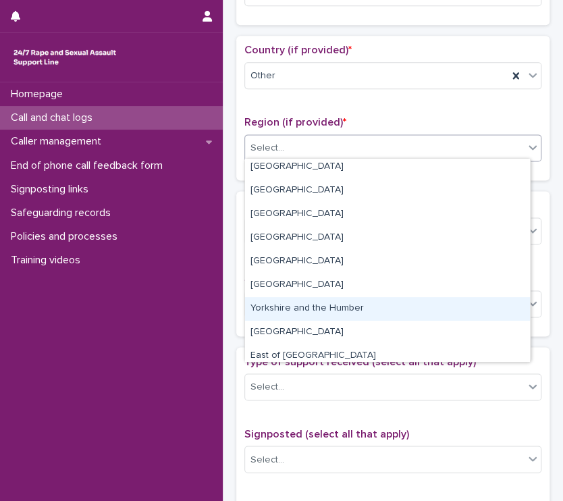
scroll to position [57, 0]
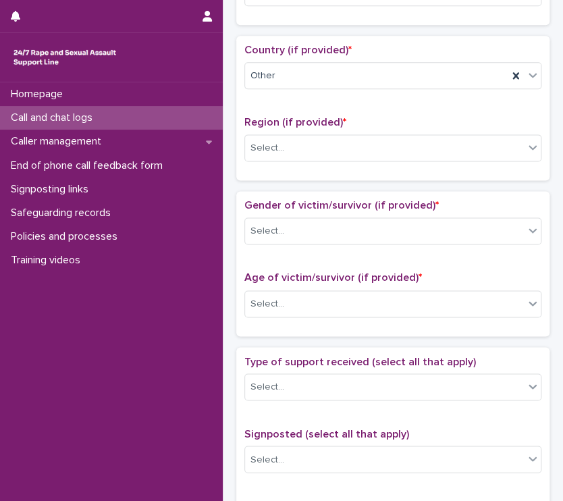
click at [531, 168] on div "Country (if provided) * Other Region (if provided) * Select..." at bounding box center [392, 108] width 313 height 145
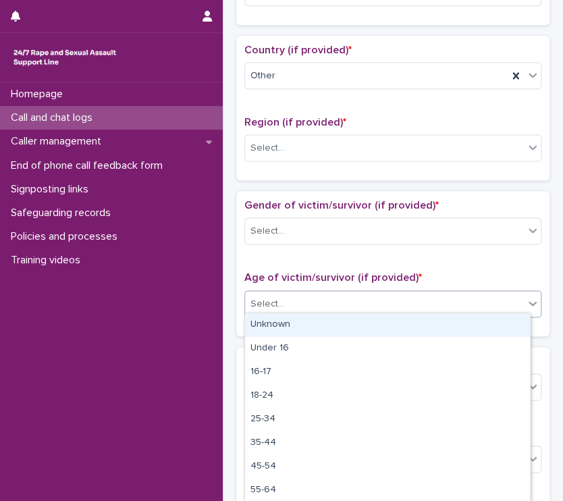
click at [365, 295] on div "Select..." at bounding box center [384, 304] width 279 height 22
click at [325, 327] on div "Unknown" at bounding box center [387, 325] width 285 height 24
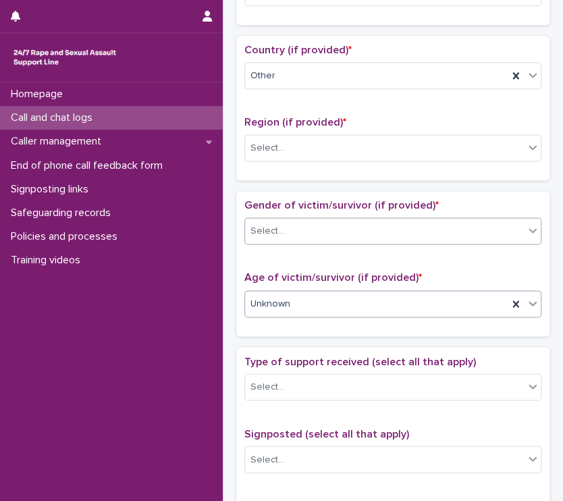
click at [349, 231] on div "Select..." at bounding box center [384, 231] width 279 height 22
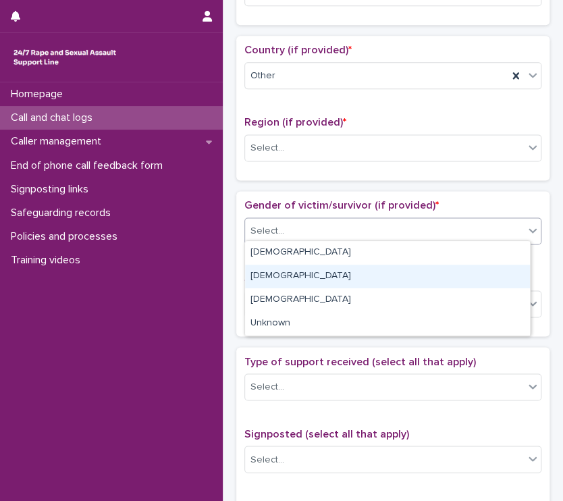
click at [341, 276] on div "[DEMOGRAPHIC_DATA]" at bounding box center [387, 277] width 285 height 24
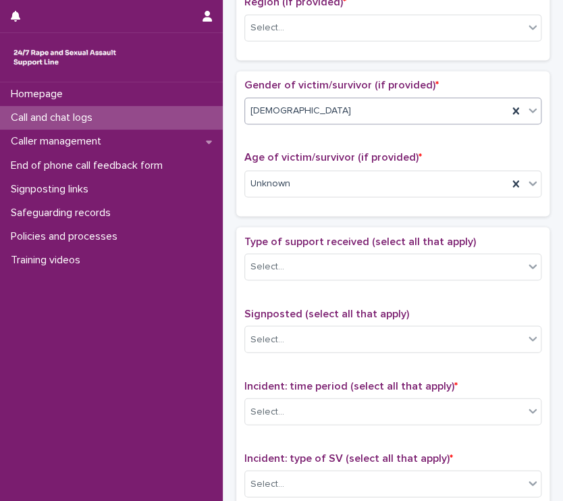
scroll to position [538, 0]
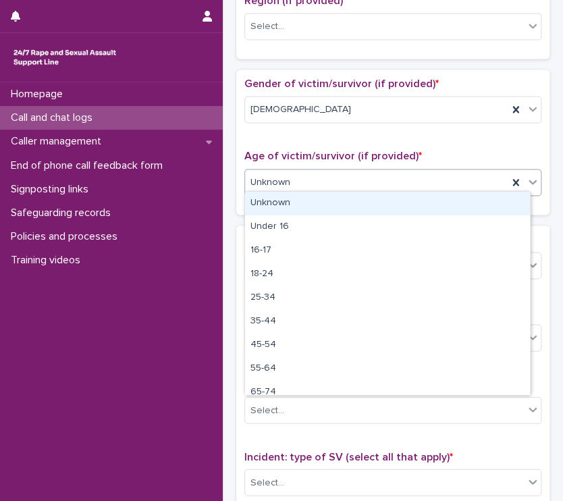
click at [322, 180] on div "Unknown" at bounding box center [376, 182] width 263 height 22
click at [319, 203] on div "Unknown" at bounding box center [387, 204] width 285 height 24
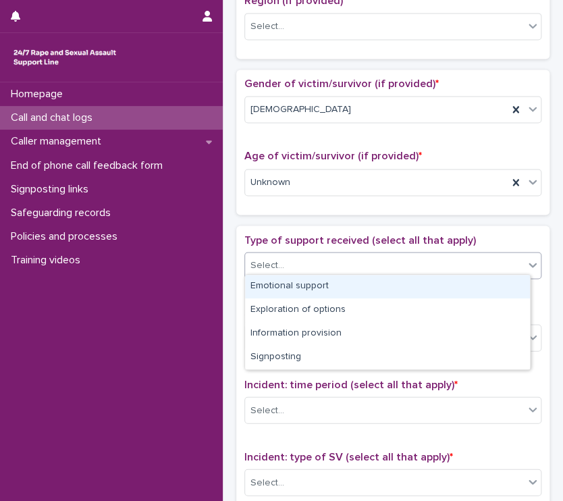
click at [370, 268] on div "Select..." at bounding box center [384, 265] width 279 height 22
click at [311, 287] on div "Emotional support" at bounding box center [387, 287] width 285 height 24
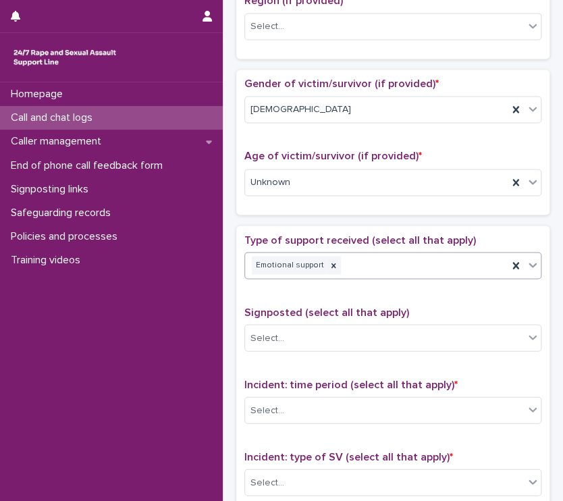
click at [400, 270] on div "Emotional support" at bounding box center [376, 265] width 263 height 24
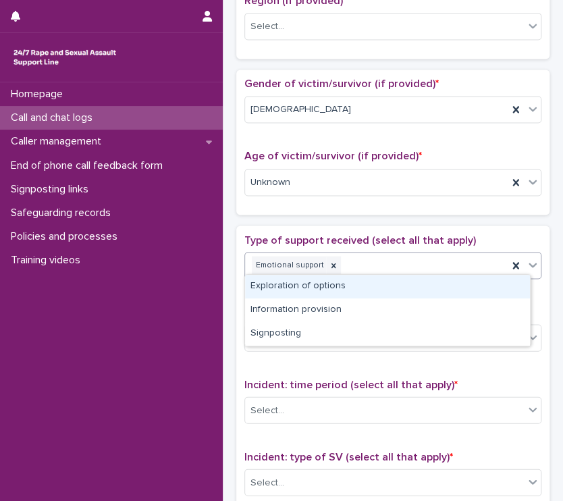
click at [334, 288] on div "Exploration of options" at bounding box center [387, 287] width 285 height 24
click at [441, 262] on div "Emotional support Exploration of options" at bounding box center [376, 265] width 263 height 24
click at [318, 286] on div "Information provision" at bounding box center [387, 287] width 285 height 24
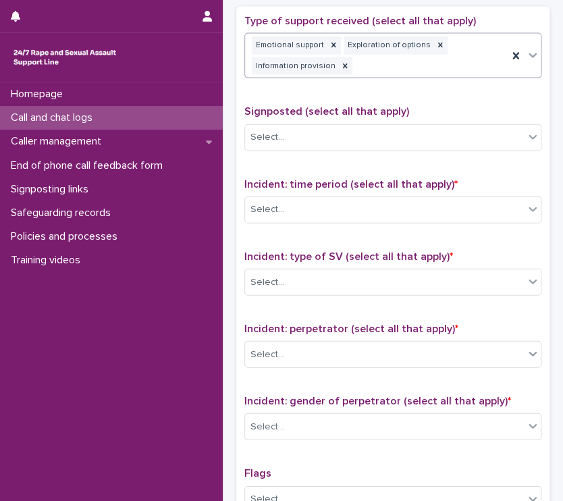
scroll to position [774, 0]
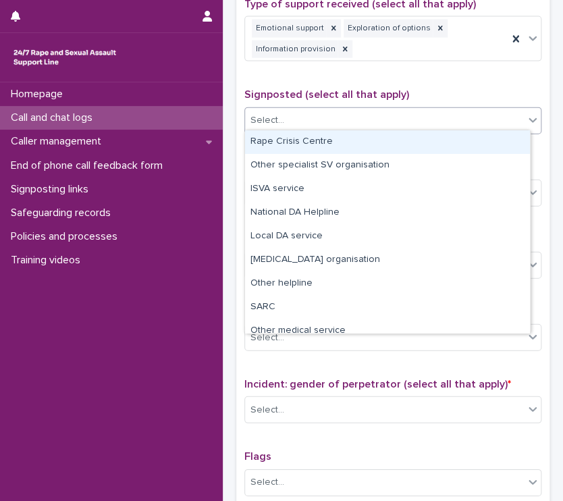
click at [303, 120] on div "Select..." at bounding box center [384, 120] width 279 height 22
click at [332, 142] on div "Rape Crisis Centre" at bounding box center [387, 142] width 285 height 24
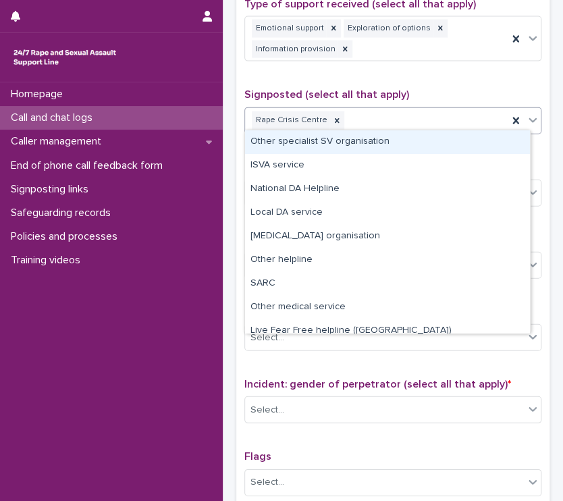
click at [423, 114] on div "Rape Crisis Centre" at bounding box center [376, 121] width 263 height 24
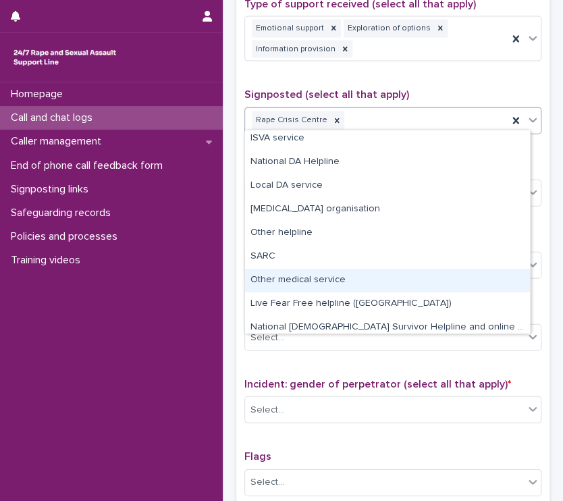
scroll to position [57, 0]
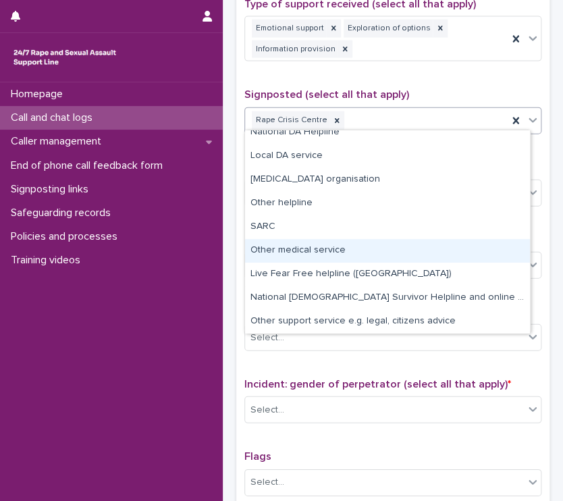
click at [292, 251] on div "Other medical service" at bounding box center [387, 251] width 285 height 24
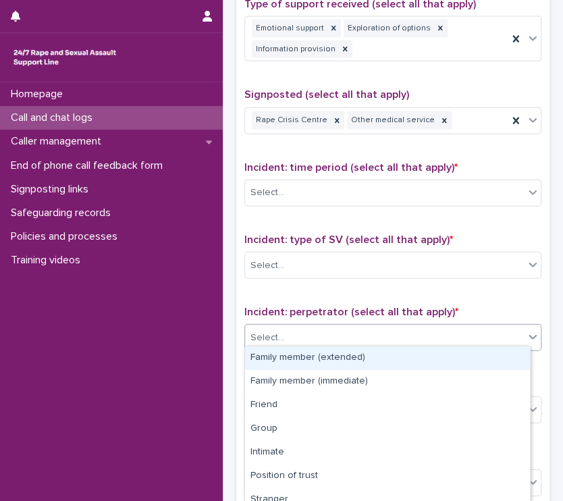
click at [297, 330] on div "Select..." at bounding box center [384, 338] width 279 height 22
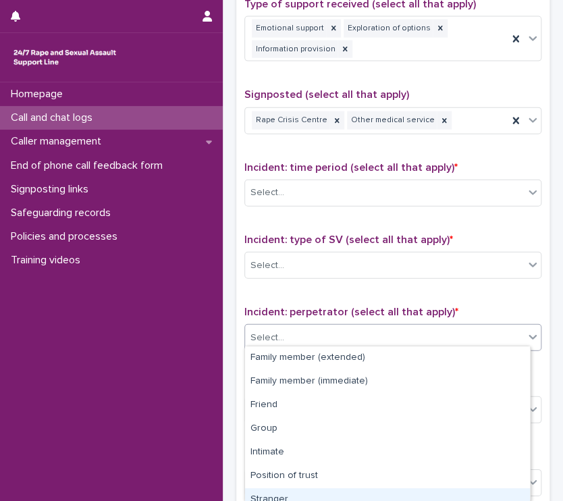
scroll to position [27, 0]
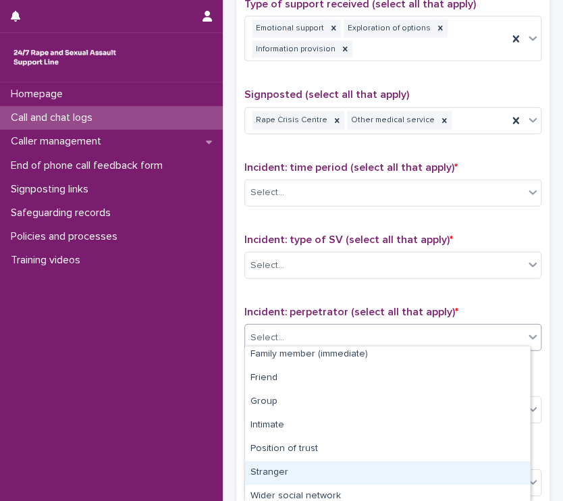
click at [307, 478] on div "Stranger" at bounding box center [387, 473] width 285 height 24
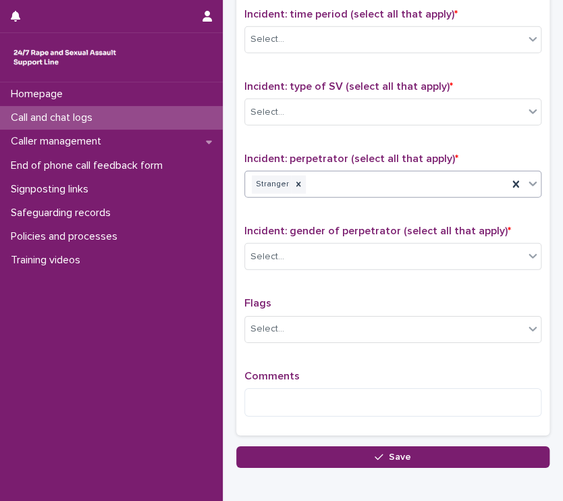
scroll to position [954, 0]
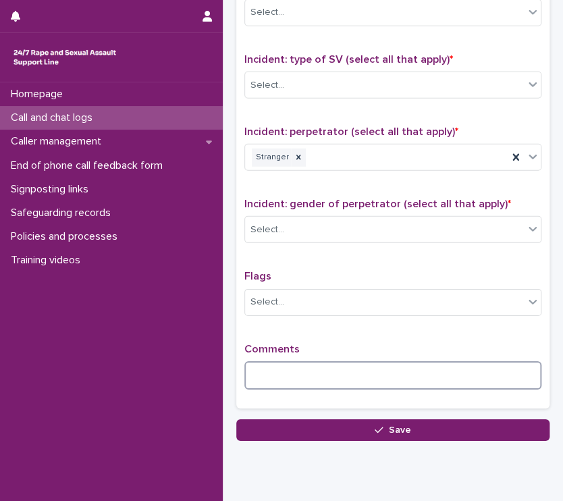
click at [258, 368] on textarea at bounding box center [393, 375] width 297 height 29
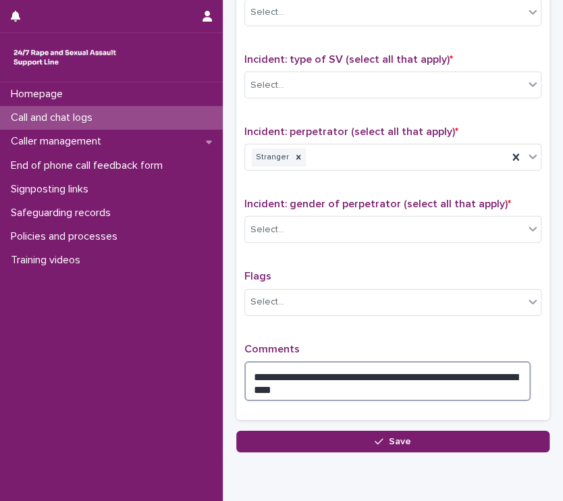
click at [274, 382] on textarea "**********" at bounding box center [388, 381] width 286 height 41
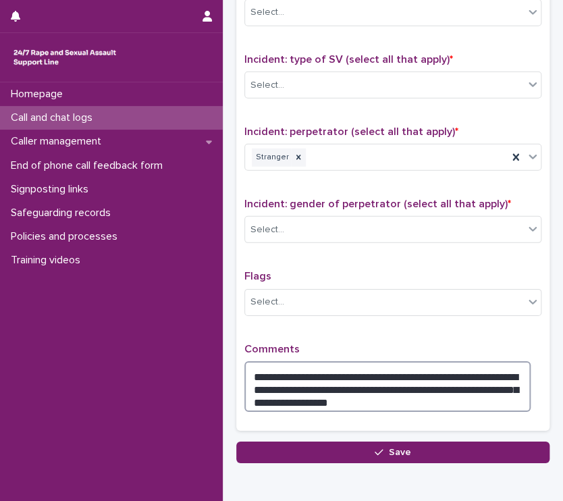
click at [320, 374] on textarea "**********" at bounding box center [388, 386] width 286 height 51
click at [345, 396] on textarea "**********" at bounding box center [388, 386] width 286 height 51
click at [451, 393] on textarea "**********" at bounding box center [388, 386] width 286 height 51
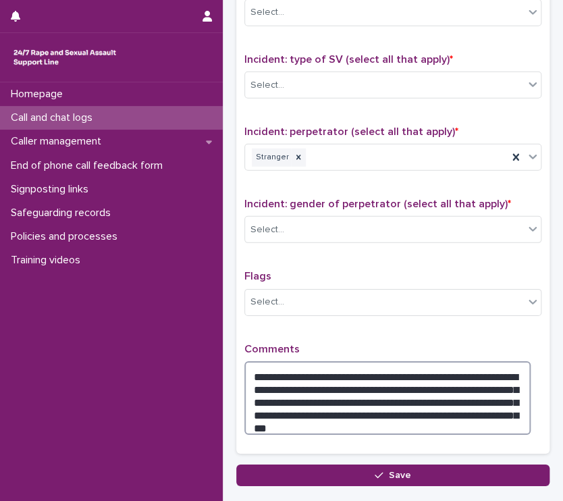
click at [289, 414] on textarea "**********" at bounding box center [388, 398] width 286 height 74
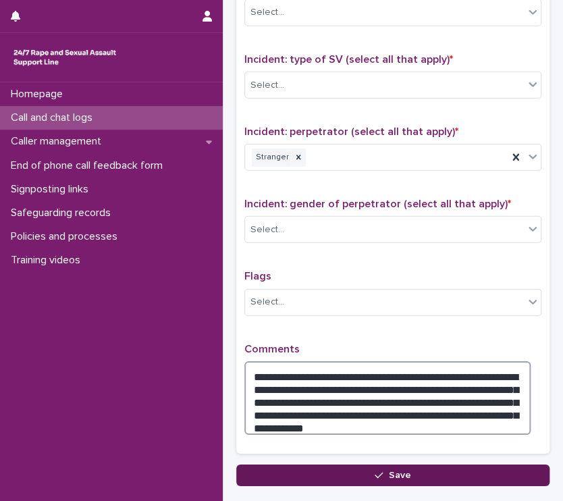
type textarea "**********"
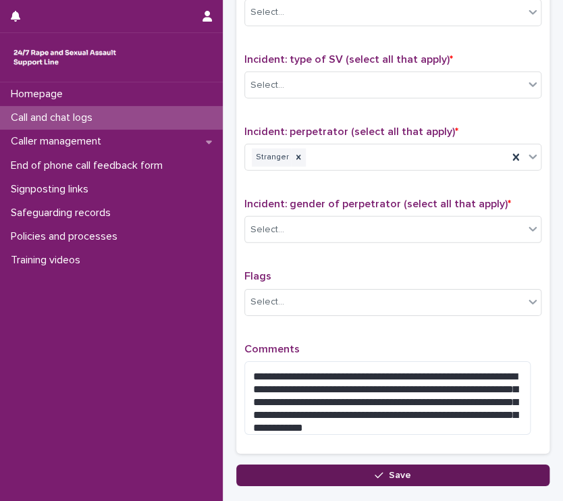
click at [295, 474] on button "Save" at bounding box center [392, 476] width 313 height 22
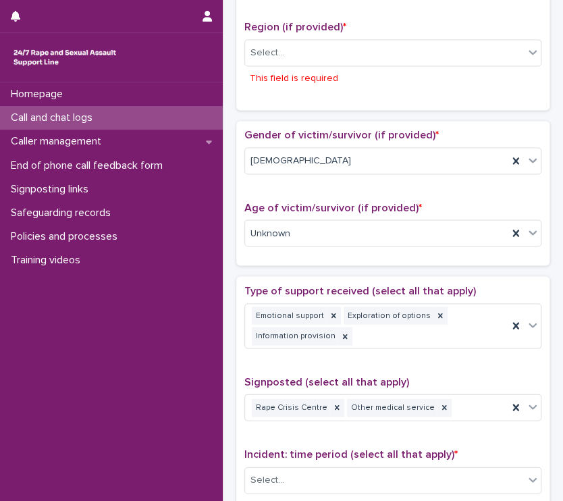
scroll to position [484, 0]
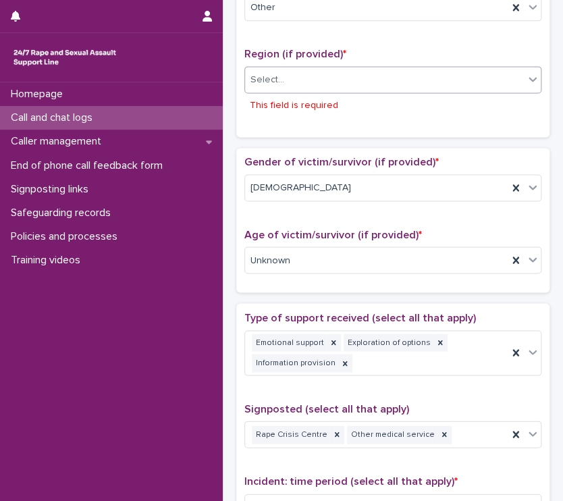
click at [335, 76] on div "Select..." at bounding box center [384, 80] width 279 height 22
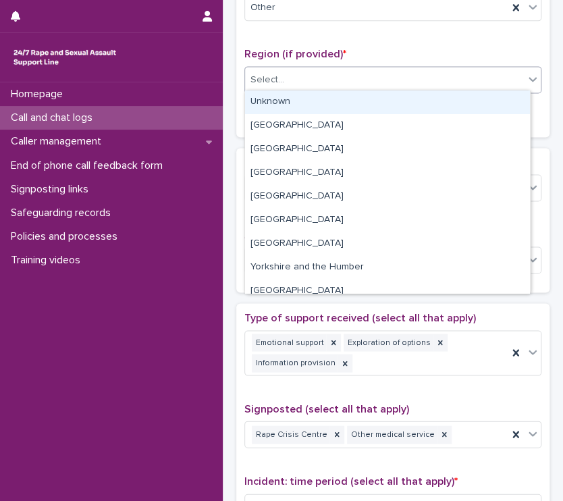
click at [322, 105] on div "Unknown" at bounding box center [387, 103] width 285 height 24
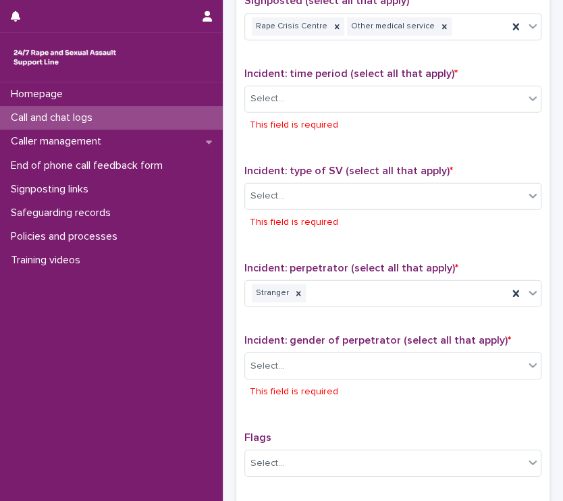
scroll to position [904, 0]
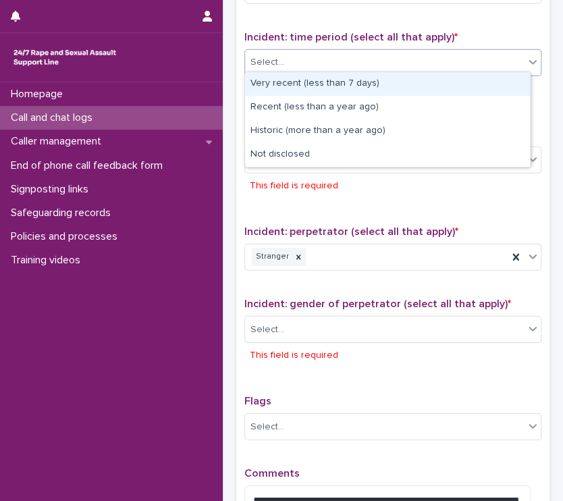
click at [355, 57] on div "Select..." at bounding box center [384, 62] width 279 height 22
click at [345, 86] on div "Very recent (less than 7 days)" at bounding box center [387, 84] width 285 height 24
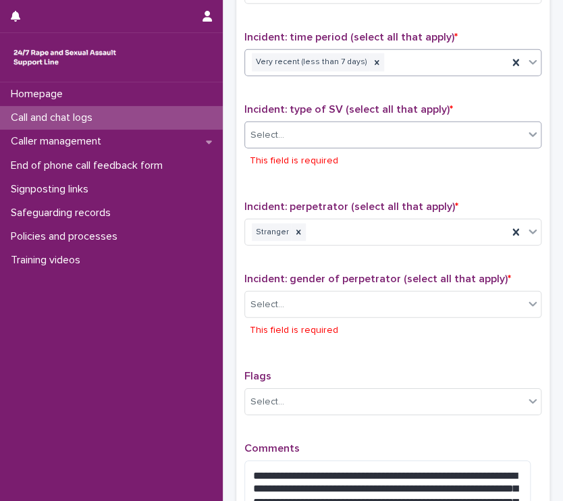
click at [349, 130] on div "Select..." at bounding box center [384, 135] width 279 height 22
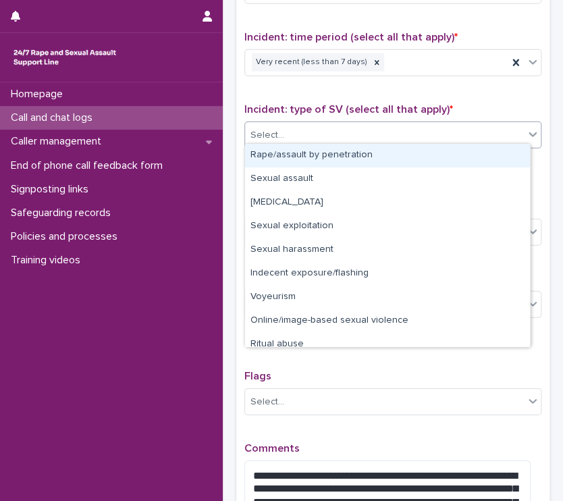
click at [339, 153] on div "Rape/assault by penetration" at bounding box center [387, 156] width 285 height 24
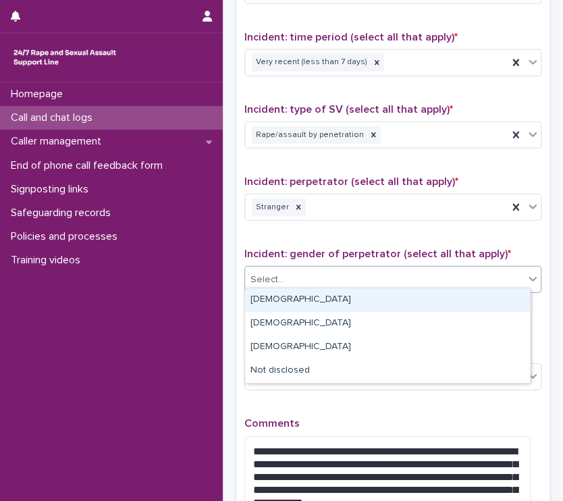
click at [347, 271] on div "Select..." at bounding box center [384, 280] width 279 height 22
click at [326, 303] on div "[DEMOGRAPHIC_DATA]" at bounding box center [387, 300] width 285 height 24
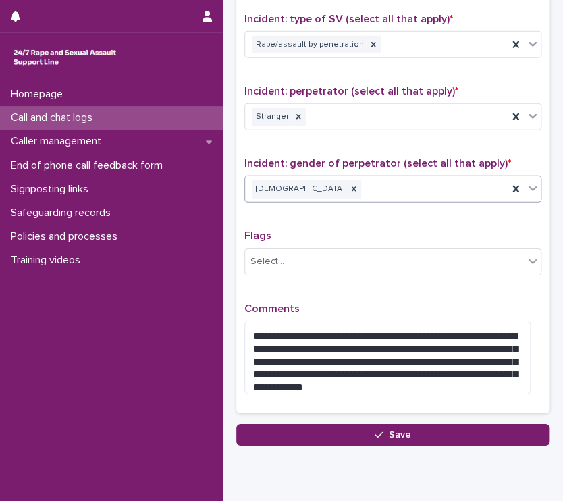
scroll to position [1039, 0]
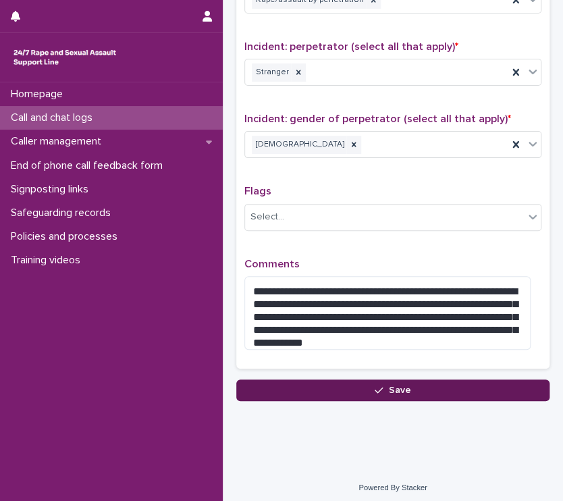
click at [316, 390] on button "Save" at bounding box center [392, 391] width 313 height 22
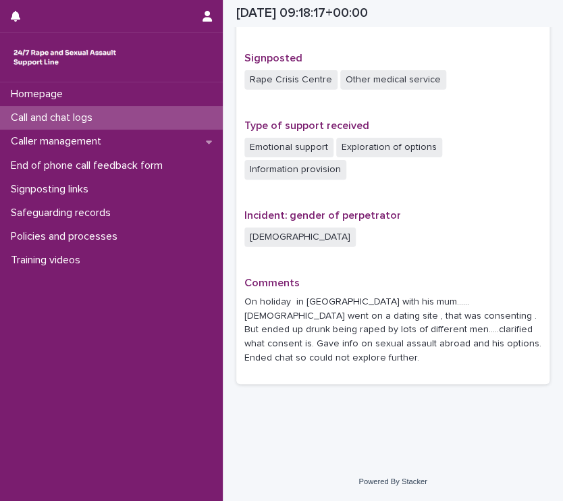
scroll to position [827, 0]
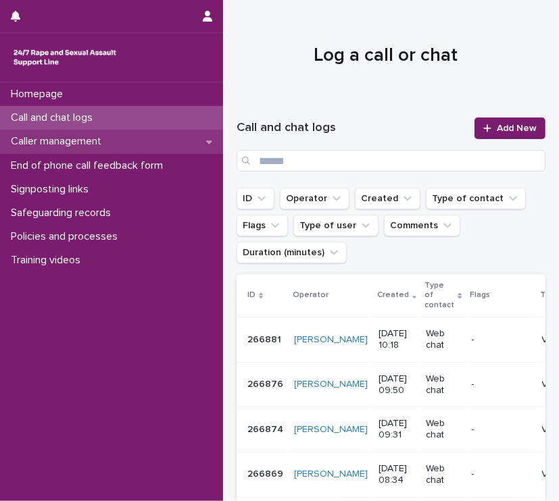
click at [74, 144] on p "Caller management" at bounding box center [58, 141] width 107 height 13
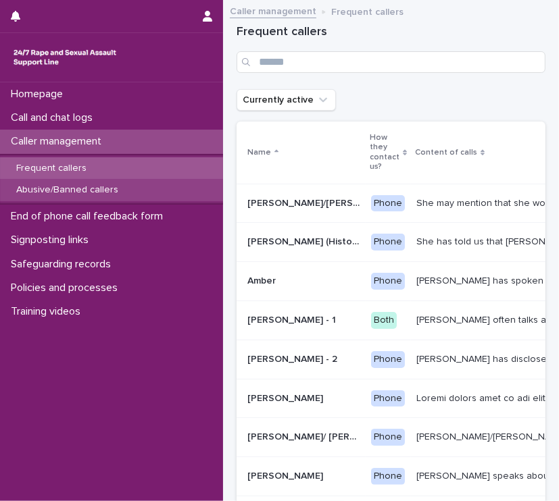
click at [80, 193] on p "Abusive/Banned callers" at bounding box center [67, 189] width 124 height 11
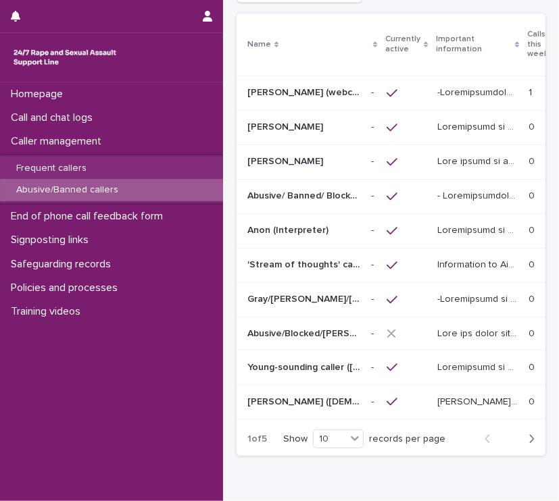
scroll to position [153, 0]
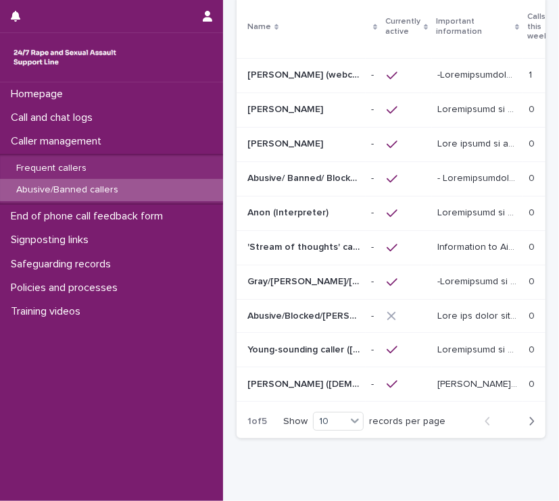
click at [528, 426] on icon "button" at bounding box center [531, 422] width 6 height 12
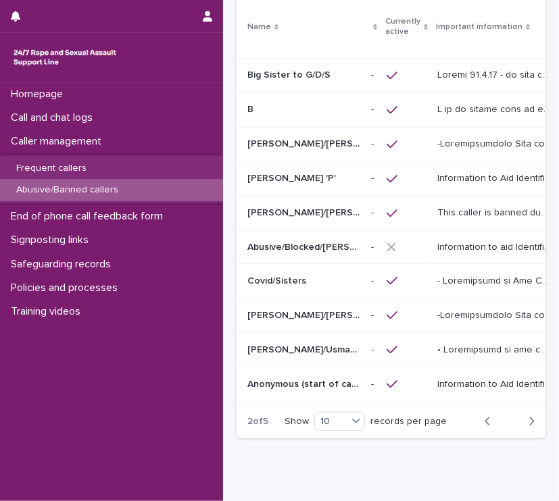
click at [528, 426] on icon "button" at bounding box center [531, 422] width 6 height 12
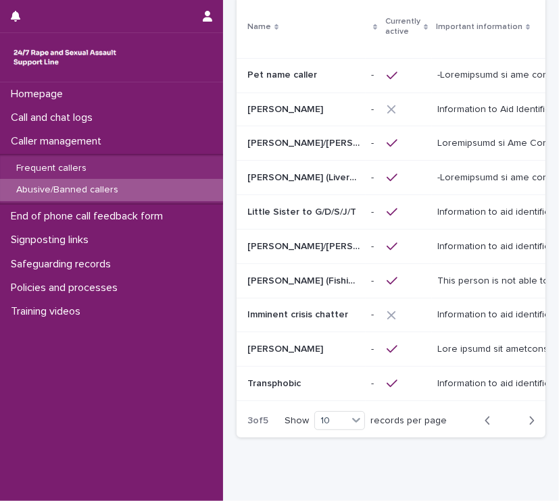
click at [530, 425] on icon "button" at bounding box center [532, 421] width 5 height 8
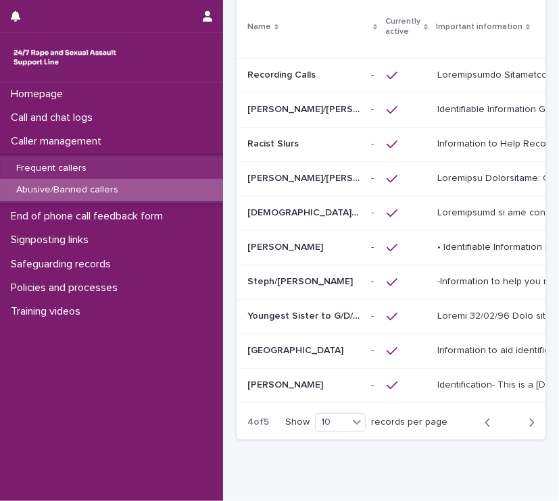
scroll to position [153, 0]
click at [528, 426] on icon "button" at bounding box center [531, 422] width 6 height 12
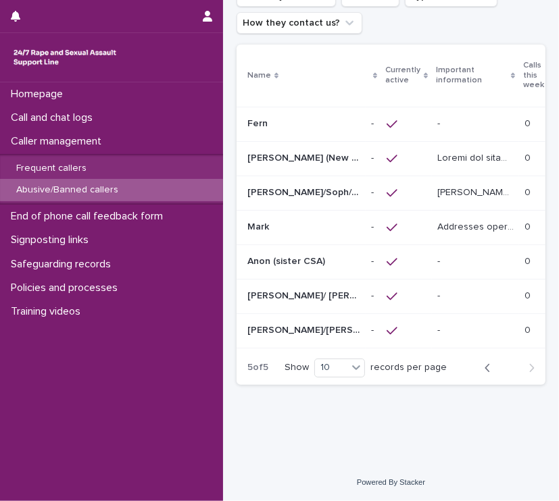
scroll to position [102, 0]
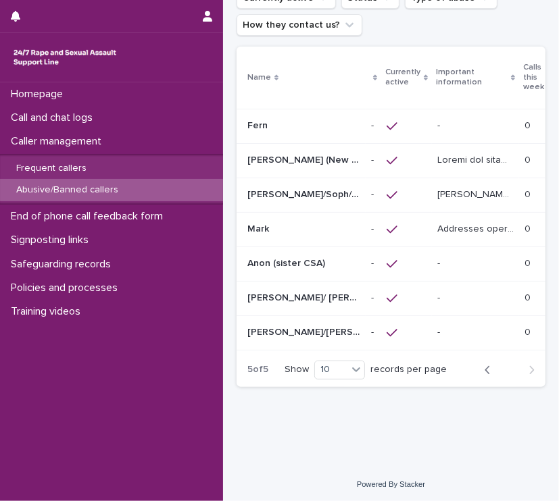
click at [305, 196] on p "[PERSON_NAME]/Soph/[PERSON_NAME]/[PERSON_NAME]/Scarlet/[PERSON_NAME] - Banned/W…" at bounding box center [305, 193] width 116 height 14
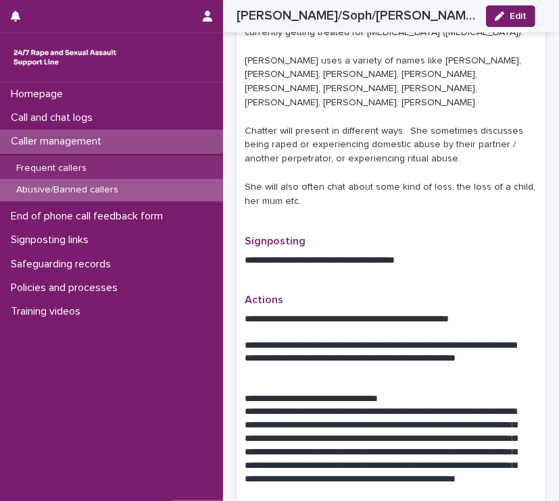
scroll to position [1067, 0]
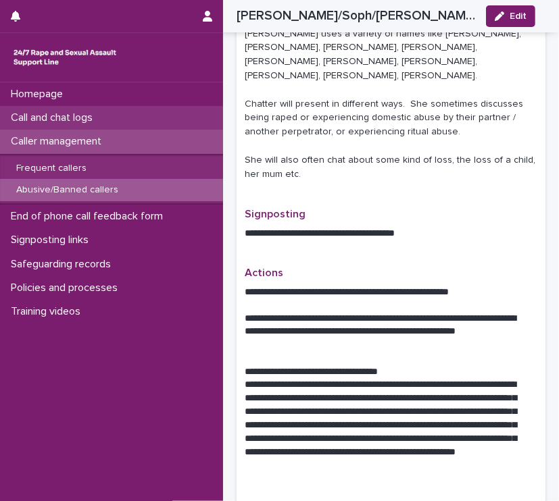
click at [66, 117] on p "Call and chat logs" at bounding box center [54, 117] width 98 height 13
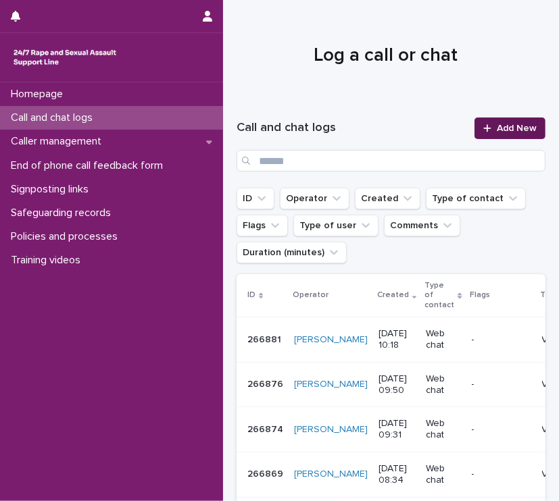
click at [485, 132] on div at bounding box center [490, 128] width 14 height 9
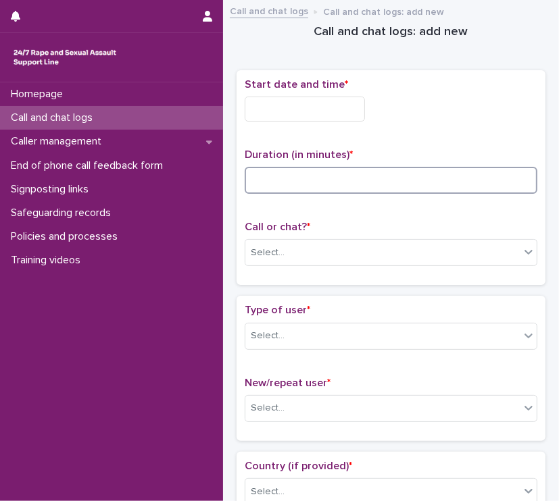
click at [267, 174] on input at bounding box center [391, 180] width 293 height 27
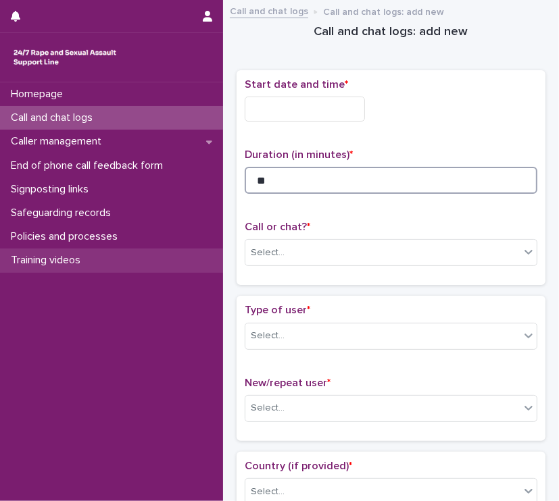
type input "**"
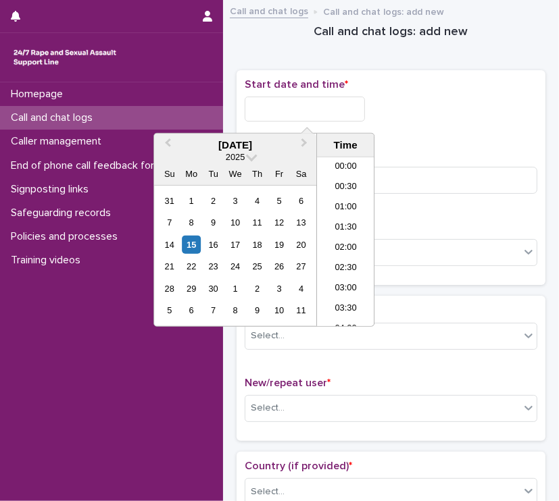
click at [253, 114] on input "text" at bounding box center [305, 109] width 120 height 25
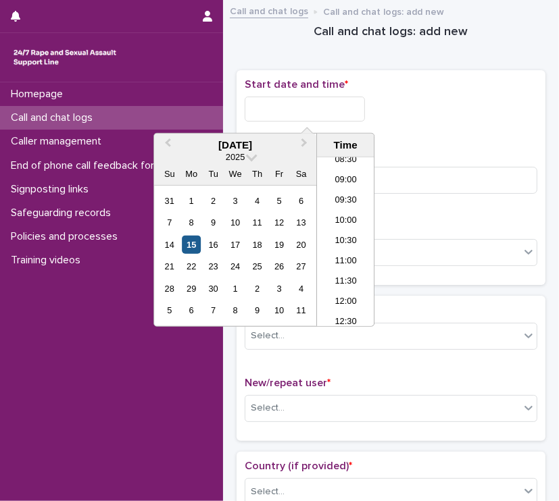
click at [195, 247] on div "15" at bounding box center [191, 245] width 18 height 18
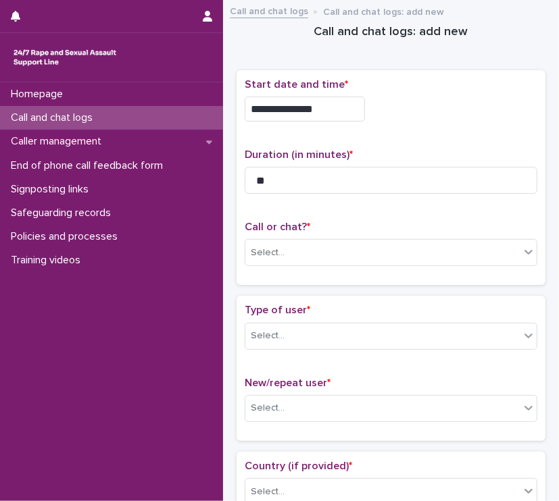
click at [411, 114] on div "**********" at bounding box center [391, 109] width 293 height 25
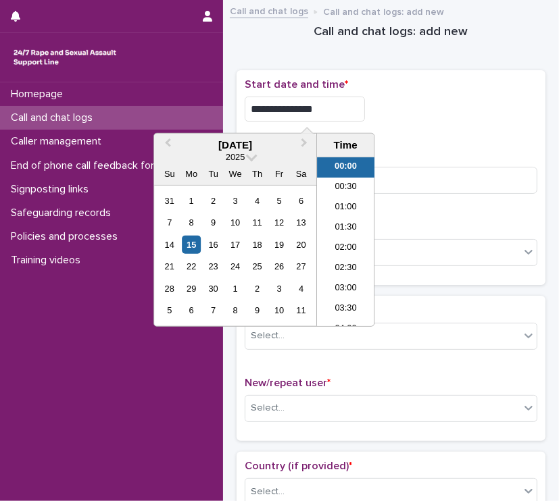
click at [331, 106] on input "**********" at bounding box center [305, 109] width 120 height 25
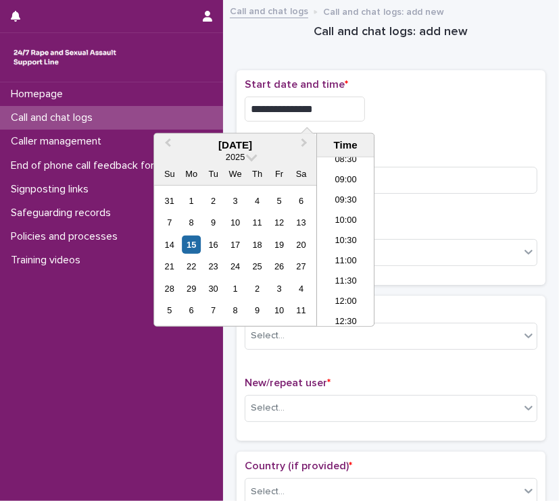
scroll to position [396, 0]
click at [342, 176] on li "10:00" at bounding box center [345, 177] width 57 height 20
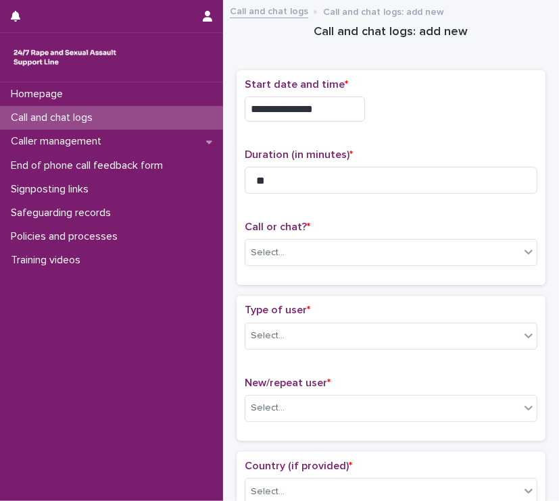
click at [328, 110] on input "**********" at bounding box center [305, 109] width 120 height 25
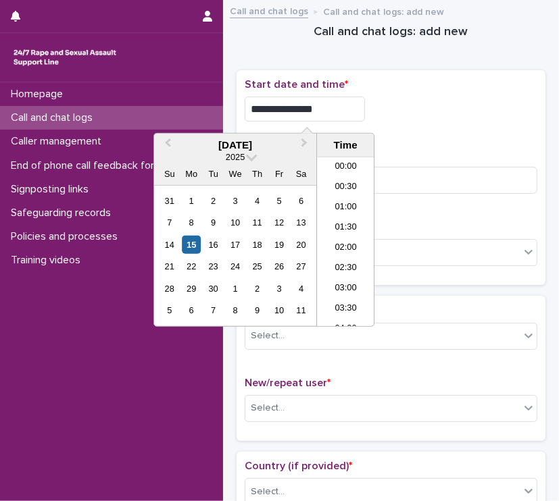
scroll to position [331, 0]
type input "**********"
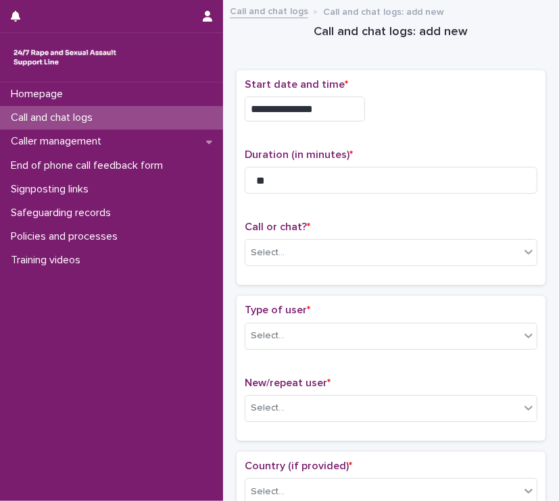
click at [455, 117] on div "**********" at bounding box center [391, 109] width 293 height 25
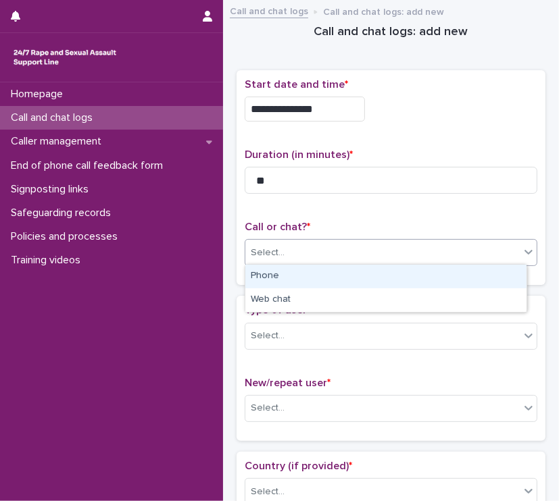
click at [336, 255] on div "Select..." at bounding box center [382, 253] width 274 height 22
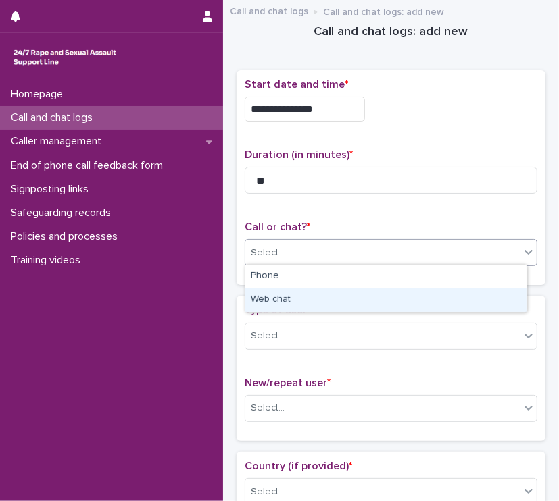
click at [305, 303] on div "Web chat" at bounding box center [385, 300] width 281 height 24
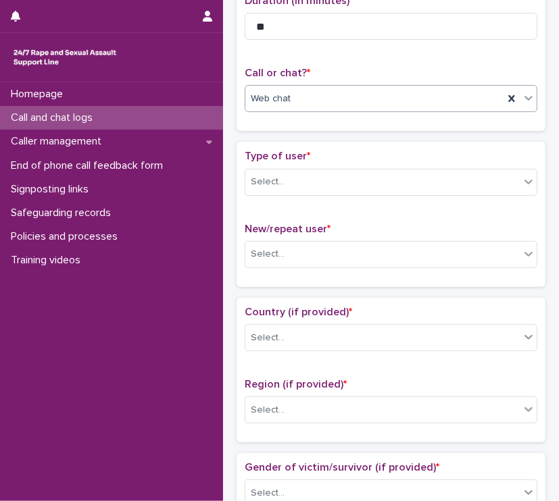
scroll to position [174, 0]
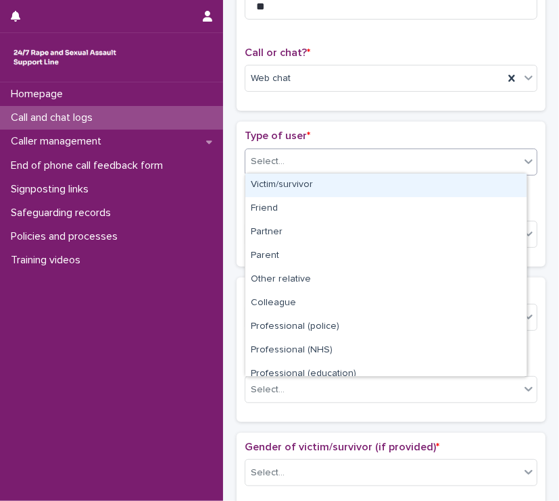
click at [354, 157] on div "Select..." at bounding box center [382, 162] width 274 height 22
click at [343, 184] on div "Victim/survivor" at bounding box center [385, 186] width 281 height 24
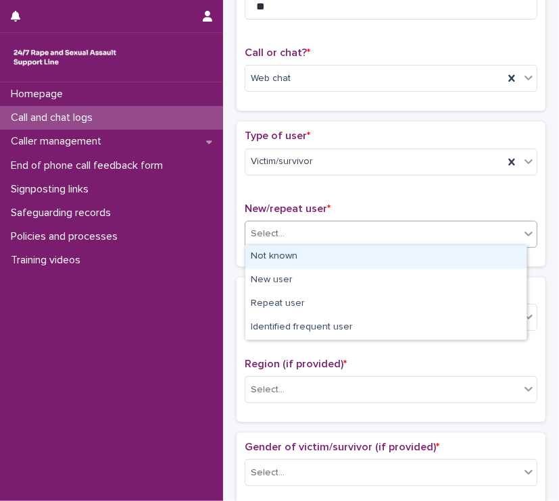
click at [330, 231] on div "Select..." at bounding box center [382, 234] width 274 height 22
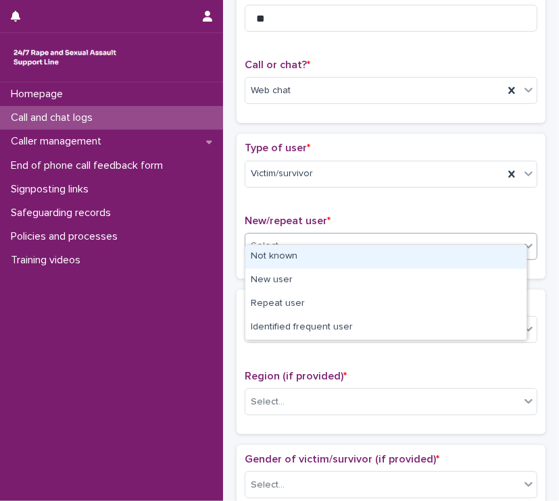
scroll to position [159, 0]
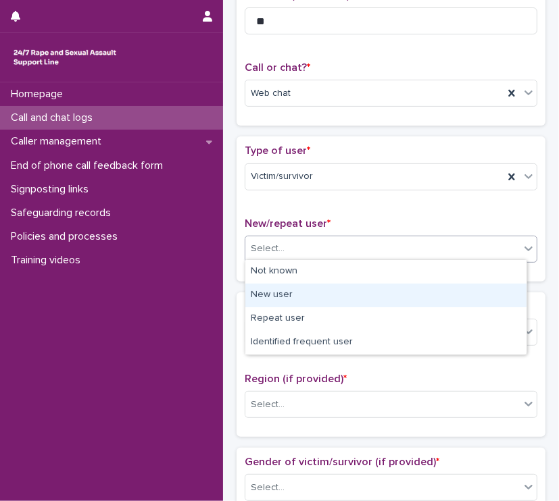
click at [277, 298] on div "New user" at bounding box center [385, 296] width 281 height 24
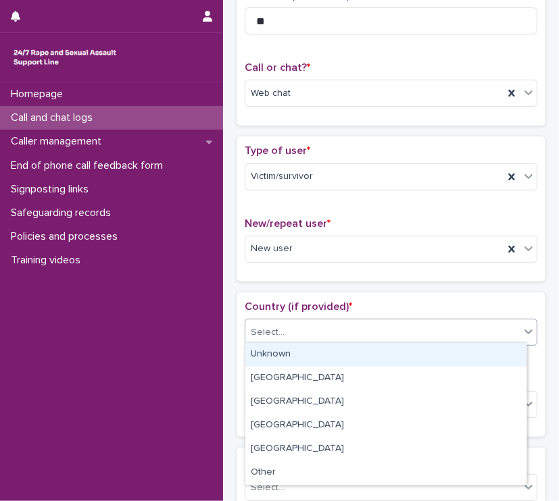
click at [349, 333] on div "Select..." at bounding box center [382, 333] width 274 height 22
click at [303, 356] on div "Unknown" at bounding box center [385, 355] width 281 height 24
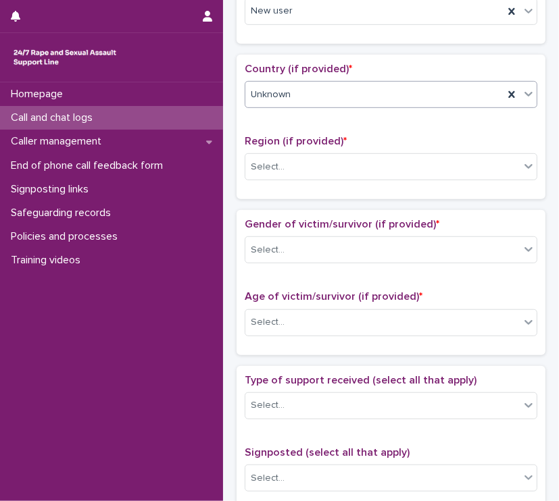
scroll to position [402, 0]
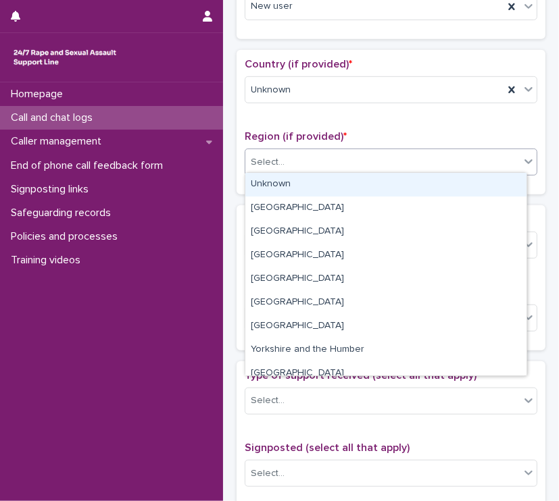
click at [293, 157] on div "Select..." at bounding box center [382, 162] width 274 height 22
click at [298, 184] on div "Unknown" at bounding box center [385, 185] width 281 height 24
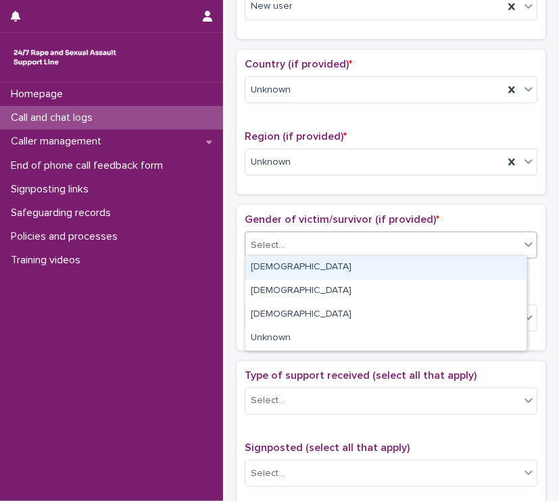
click at [366, 249] on div "Select..." at bounding box center [382, 245] width 274 height 22
click at [328, 271] on div "[DEMOGRAPHIC_DATA]" at bounding box center [385, 268] width 281 height 24
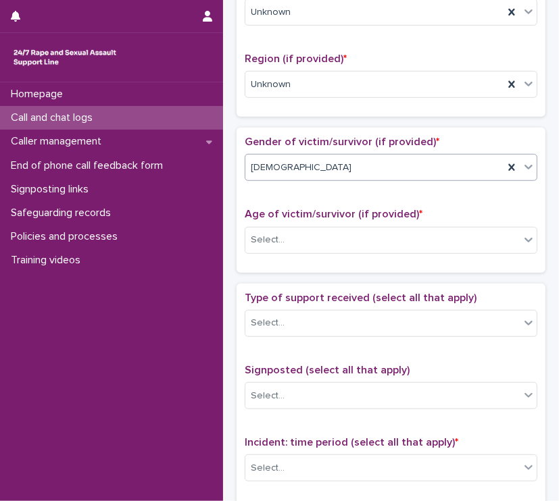
scroll to position [543, 0]
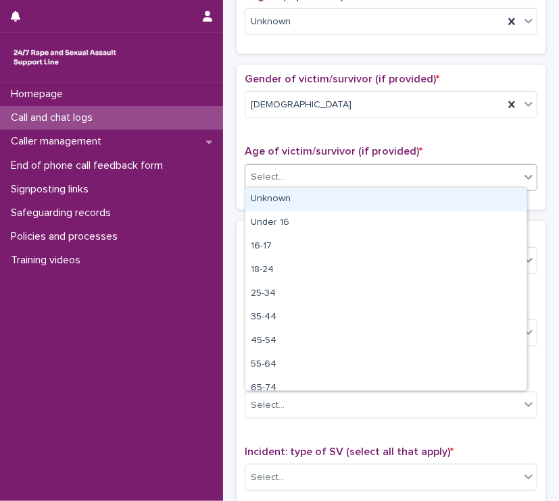
click at [297, 171] on div "Select..." at bounding box center [382, 177] width 274 height 22
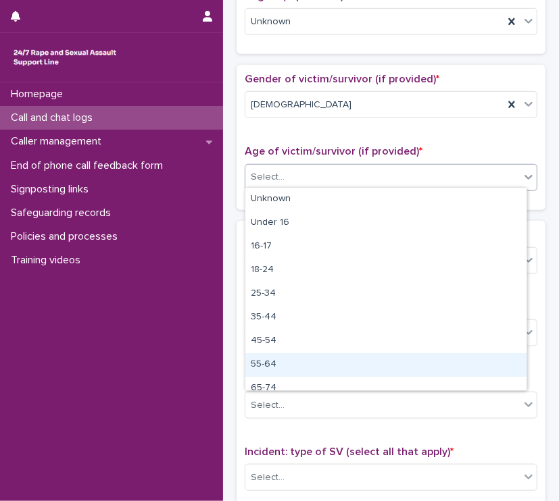
drag, startPoint x: 285, startPoint y: 351, endPoint x: 281, endPoint y: 366, distance: 15.4
click at [281, 366] on div "55-64" at bounding box center [385, 365] width 281 height 24
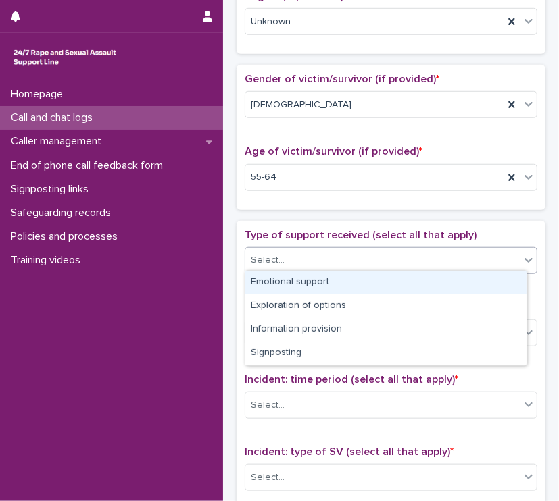
click at [299, 253] on div "Select..." at bounding box center [382, 260] width 274 height 22
click at [299, 279] on div "Emotional support" at bounding box center [385, 283] width 281 height 24
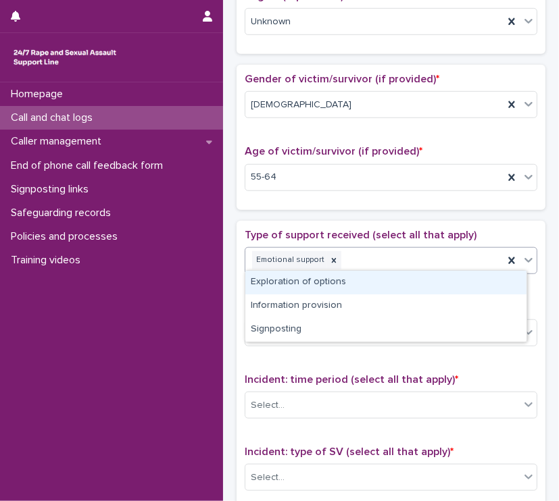
click at [368, 260] on div "Emotional support" at bounding box center [374, 261] width 258 height 24
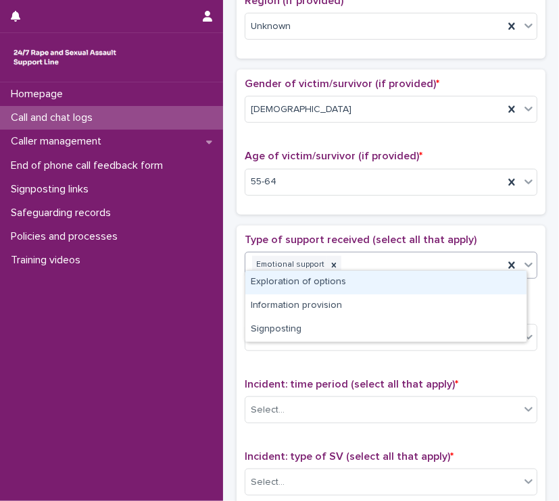
click at [319, 284] on div "Exploration of options" at bounding box center [385, 283] width 281 height 24
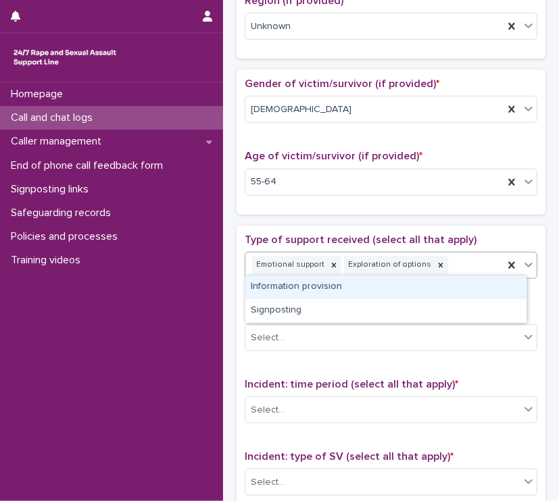
click at [456, 261] on div "Emotional support Exploration of options" at bounding box center [374, 265] width 258 height 24
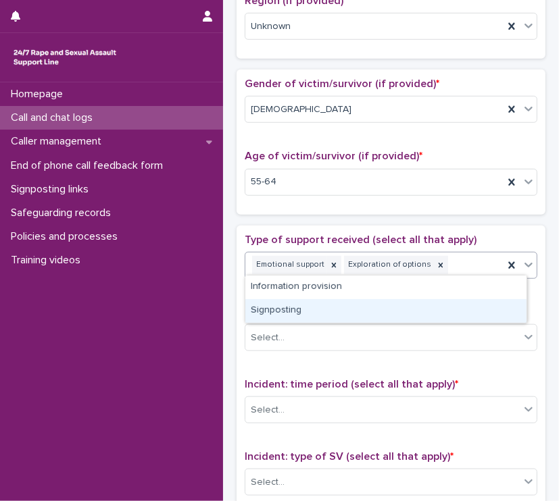
click at [307, 316] on div "Signposting" at bounding box center [385, 311] width 281 height 24
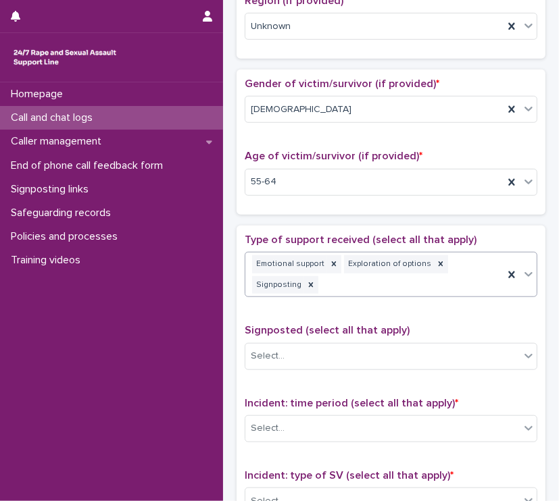
scroll to position [547, 0]
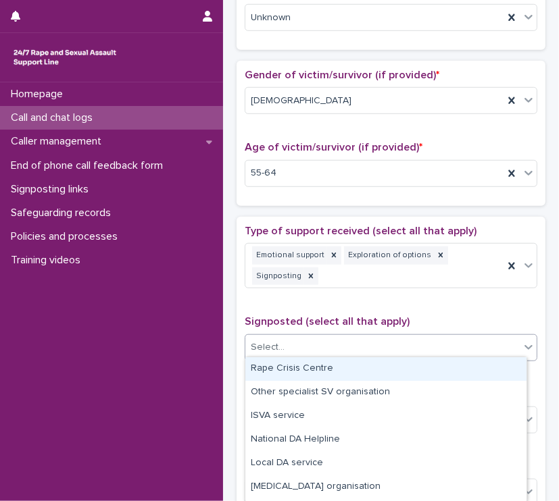
click at [365, 351] on div "Select..." at bounding box center [382, 347] width 274 height 22
click at [322, 366] on div "Rape Crisis Centre" at bounding box center [385, 369] width 281 height 24
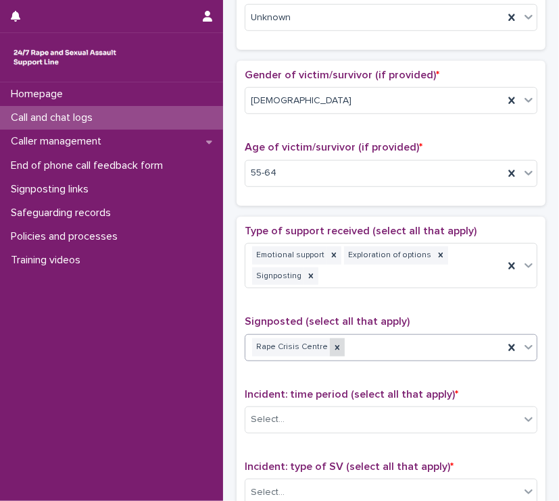
click at [332, 346] on icon at bounding box center [336, 347] width 9 height 9
click at [330, 346] on div "Select..." at bounding box center [382, 347] width 274 height 22
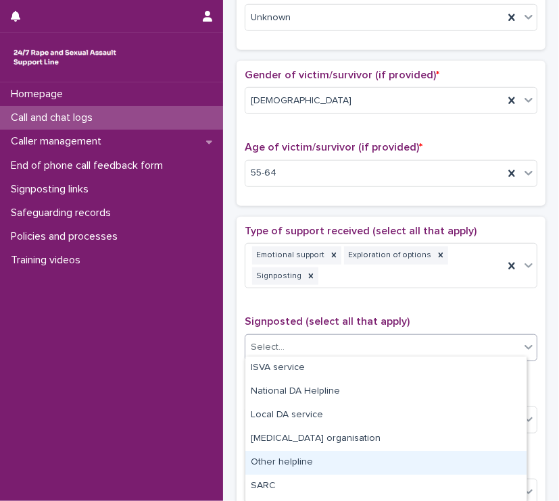
scroll to position [0, 0]
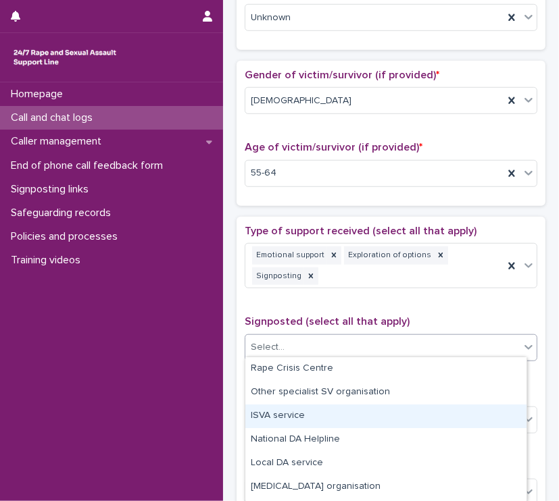
click at [361, 412] on div "ISVA service" at bounding box center [385, 417] width 281 height 24
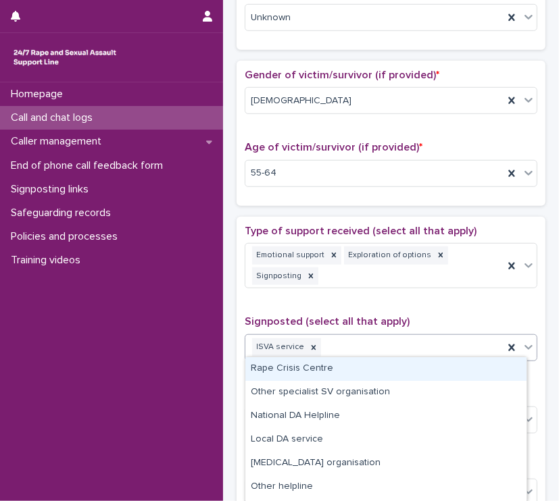
click at [405, 348] on div "ISVA service" at bounding box center [374, 348] width 258 height 24
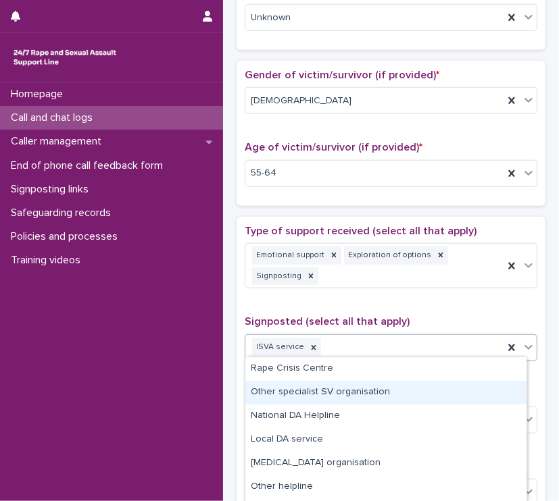
click at [387, 392] on div "Other specialist SV organisation" at bounding box center [385, 393] width 281 height 24
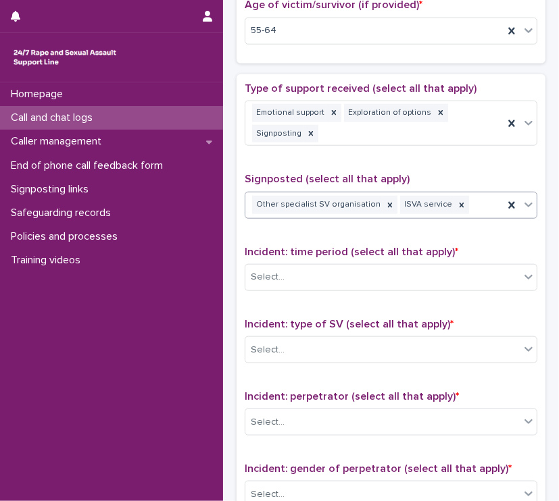
scroll to position [742, 0]
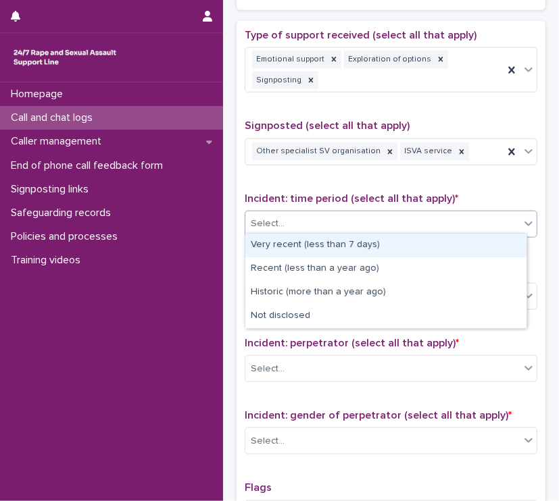
click at [309, 222] on div "Select..." at bounding box center [382, 224] width 274 height 22
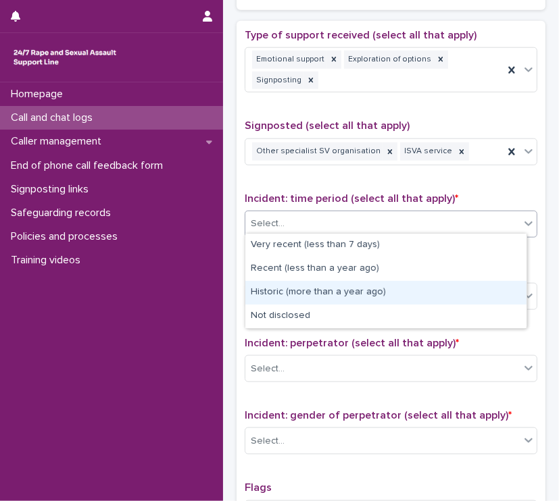
click at [275, 286] on div "Historic (more than a year ago)" at bounding box center [385, 293] width 281 height 24
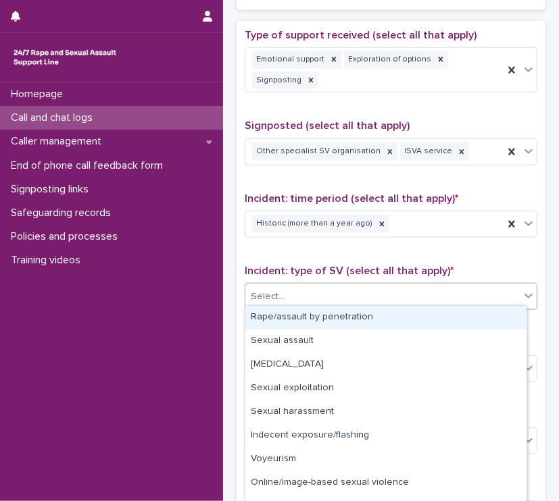
click at [321, 291] on div "Select..." at bounding box center [382, 297] width 274 height 22
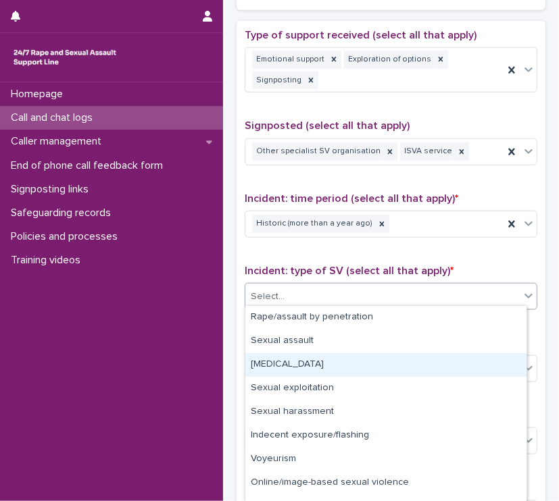
click at [320, 363] on div "[MEDICAL_DATA]" at bounding box center [385, 365] width 281 height 24
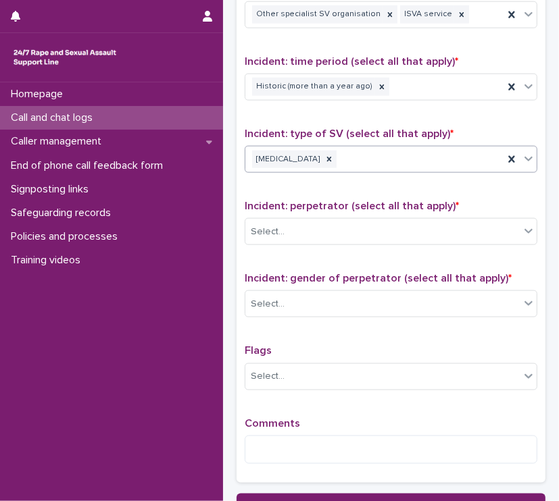
scroll to position [894, 0]
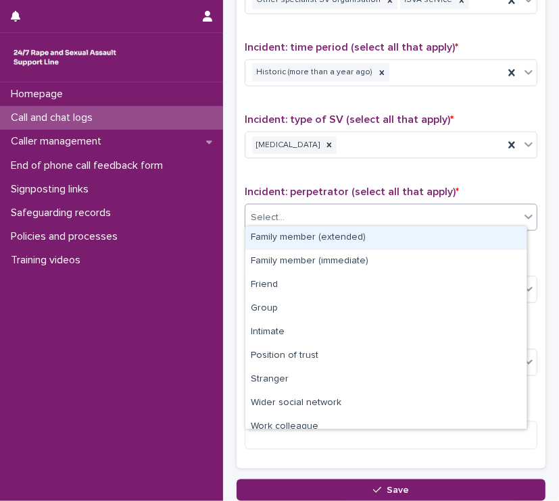
click at [289, 213] on div "Select..." at bounding box center [382, 218] width 274 height 22
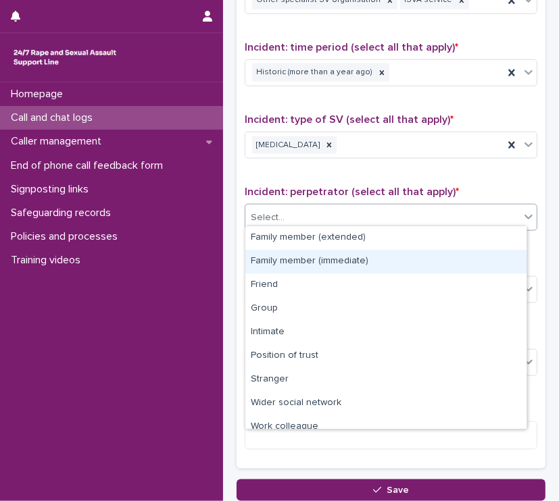
click at [323, 260] on div "Family member (immediate)" at bounding box center [385, 262] width 281 height 24
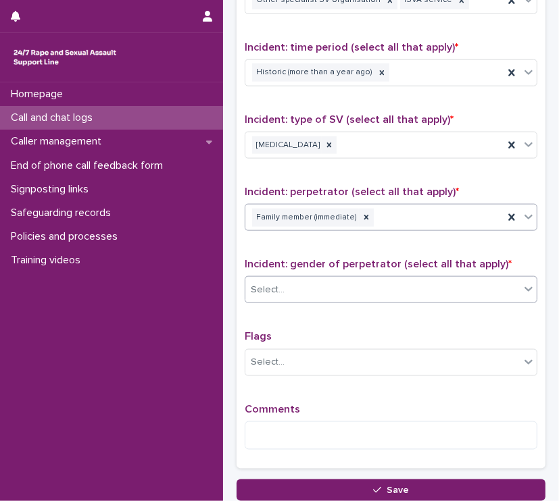
click at [324, 285] on div "Select..." at bounding box center [382, 290] width 274 height 22
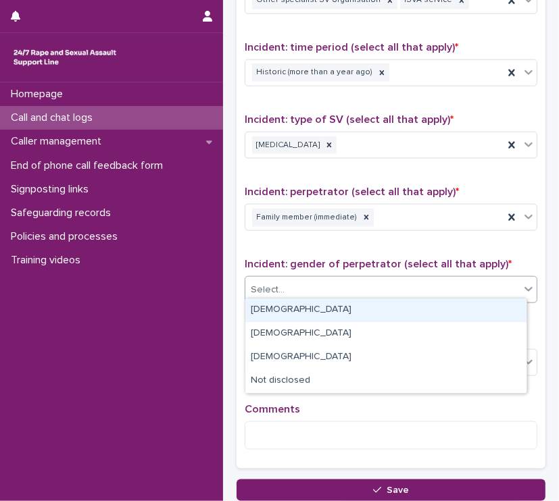
click at [312, 310] on div "[DEMOGRAPHIC_DATA]" at bounding box center [385, 311] width 281 height 24
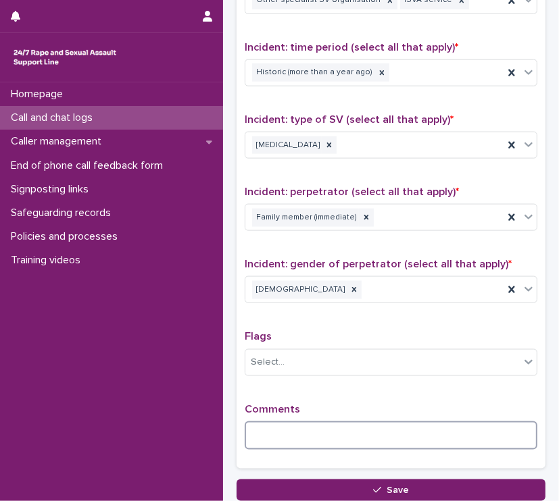
click at [252, 430] on textarea at bounding box center [391, 436] width 293 height 29
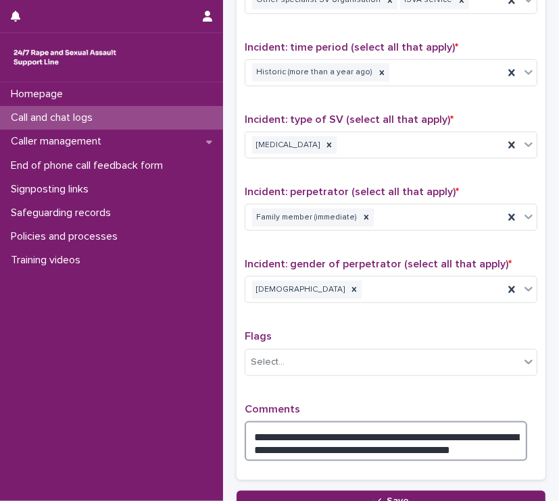
click at [455, 430] on textarea "**********" at bounding box center [386, 442] width 282 height 41
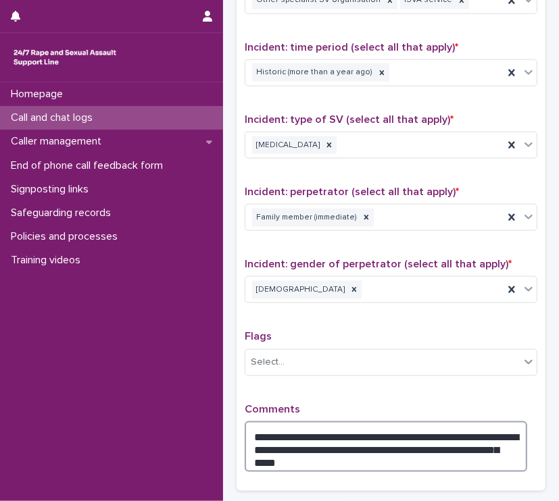
click at [326, 454] on textarea "**********" at bounding box center [386, 447] width 282 height 51
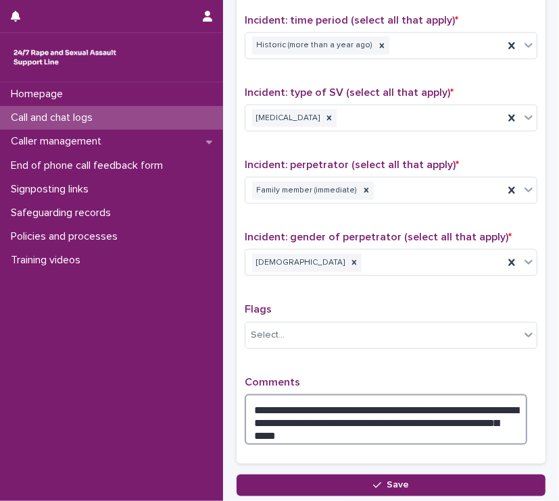
scroll to position [1016, 0]
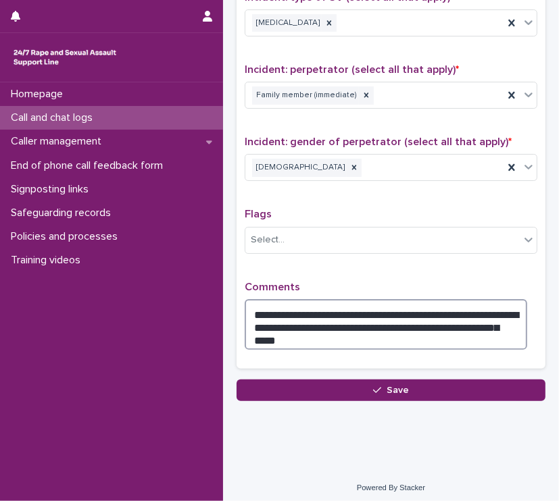
click at [326, 328] on textarea "**********" at bounding box center [386, 324] width 282 height 51
click at [409, 319] on textarea "**********" at bounding box center [386, 324] width 282 height 51
click at [403, 318] on textarea "**********" at bounding box center [386, 324] width 282 height 51
click at [331, 329] on textarea "**********" at bounding box center [386, 324] width 282 height 51
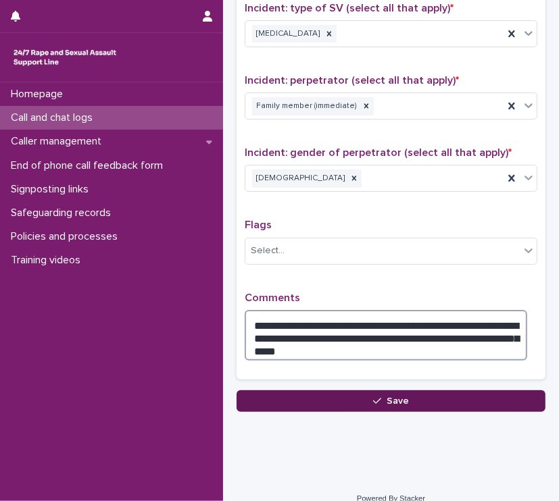
type textarea "**********"
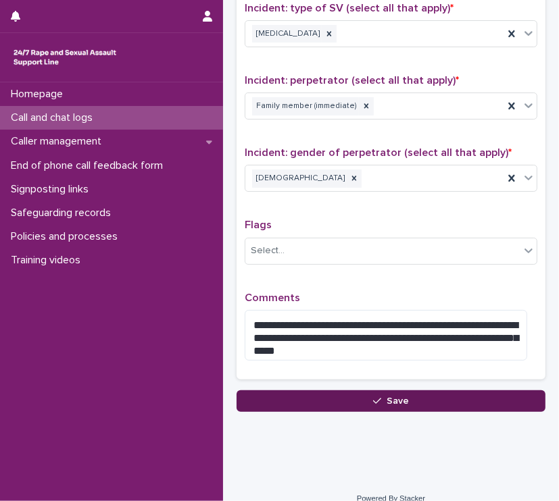
click at [314, 399] on button "Save" at bounding box center [390, 402] width 309 height 22
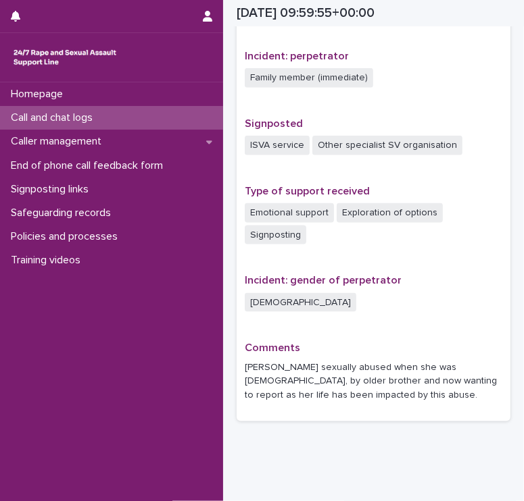
scroll to position [747, 0]
